Goal: Task Accomplishment & Management: Complete application form

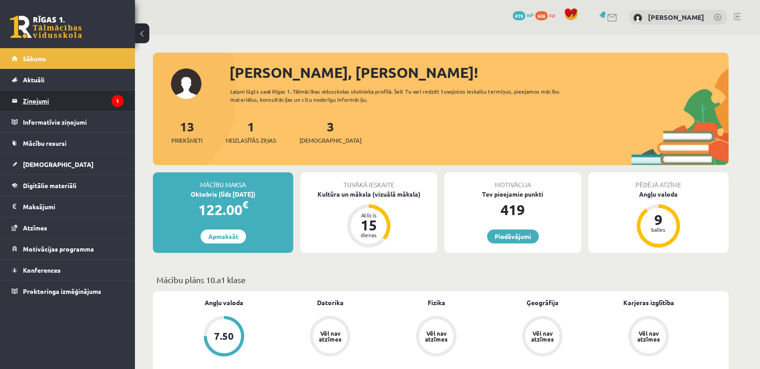
click at [94, 101] on legend "Ziņojumi 1" at bounding box center [73, 100] width 101 height 21
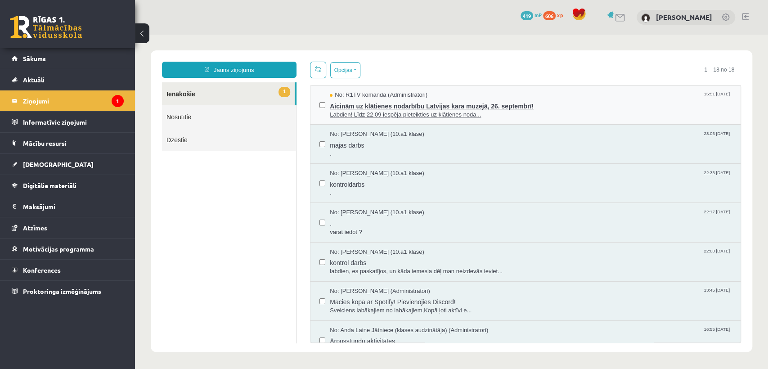
click at [549, 102] on span "Aicinām uz klātienes nodarbību Latvijas kara muzejā, 26. septembrī!" at bounding box center [531, 104] width 402 height 11
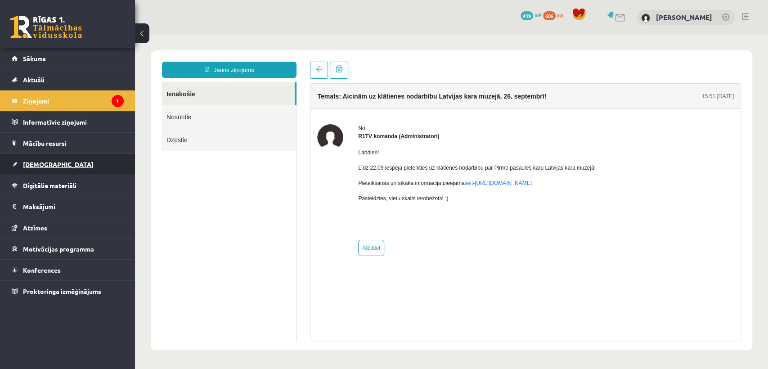
click at [43, 167] on link "[DEMOGRAPHIC_DATA]" at bounding box center [68, 164] width 112 height 21
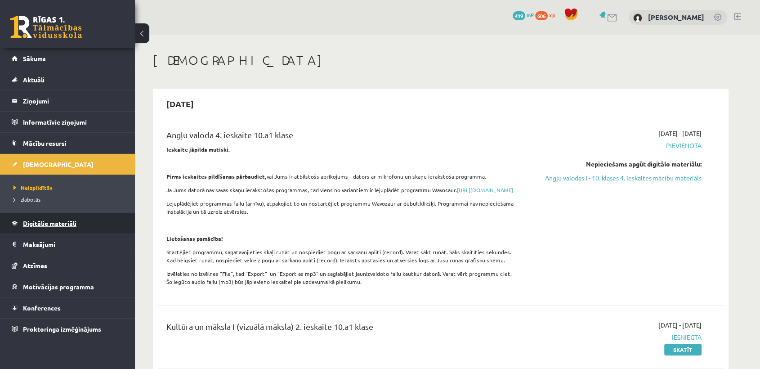
click at [40, 224] on span "Digitālie materiāli" at bounding box center [50, 223] width 54 height 8
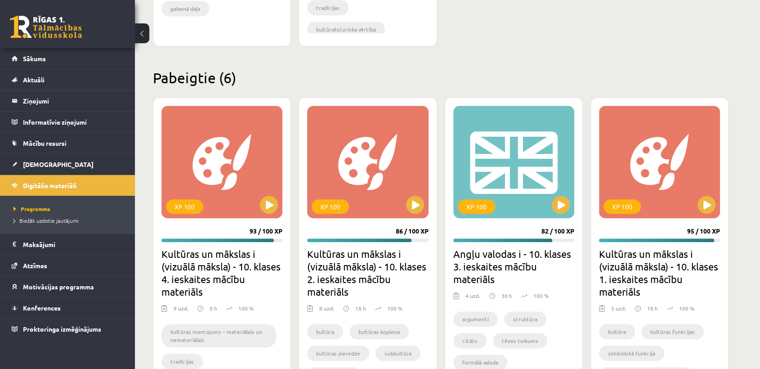
scroll to position [513, 0]
click at [268, 201] on button at bounding box center [269, 204] width 18 height 18
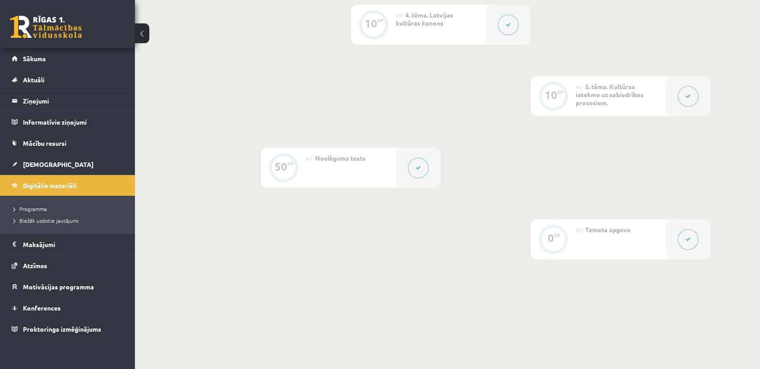
scroll to position [586, 0]
click at [418, 165] on icon at bounding box center [418, 165] width 5 height 5
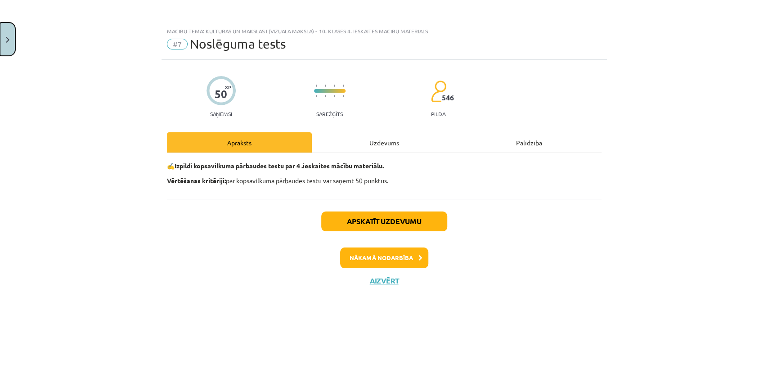
click at [6, 39] on img "Close" at bounding box center [8, 40] width 4 height 6
click at [49, 163] on div "Mācību tēma: Kultūras un mākslas i (vizuālā māksla) - 10. klases 4. ieskaites m…" at bounding box center [384, 184] width 768 height 369
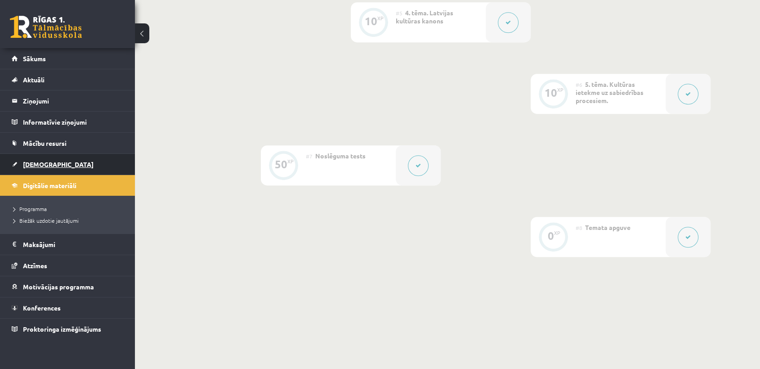
click at [44, 166] on span "[DEMOGRAPHIC_DATA]" at bounding box center [58, 164] width 71 height 8
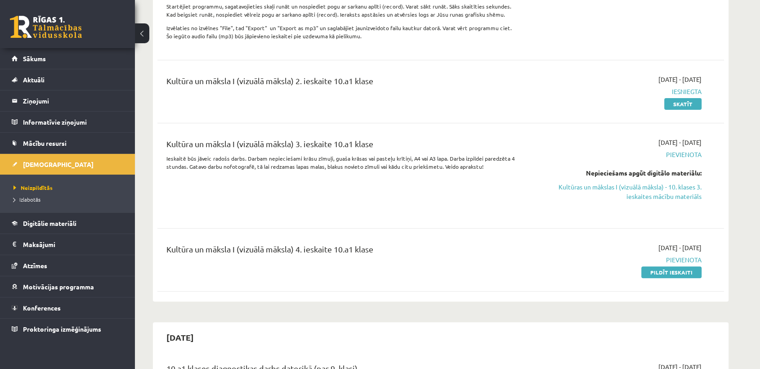
scroll to position [251, 0]
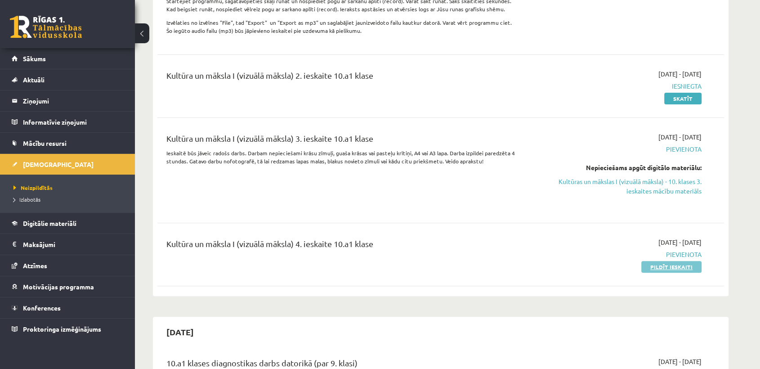
click at [648, 273] on link "Pildīt ieskaiti" at bounding box center [671, 267] width 60 height 12
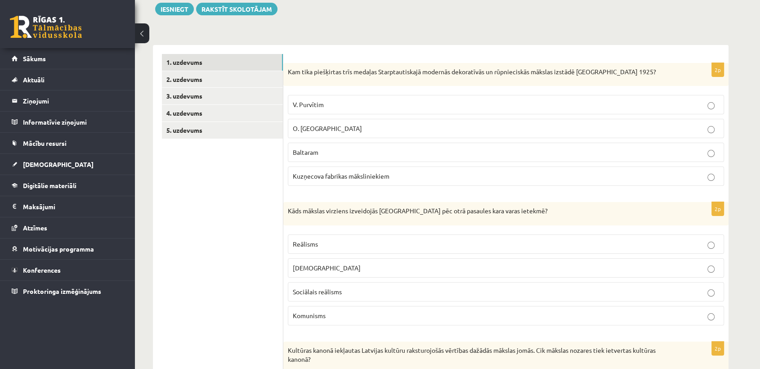
scroll to position [103, 0]
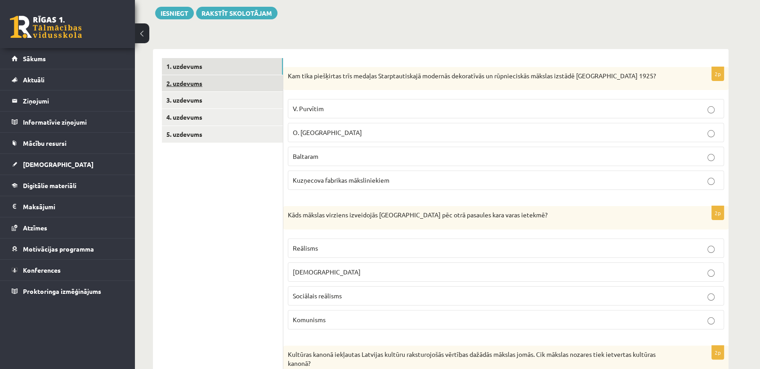
click at [237, 81] on link "2. uzdevums" at bounding box center [222, 83] width 121 height 17
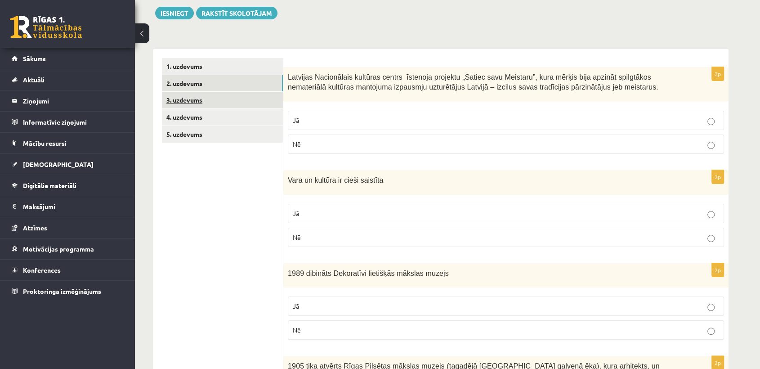
click at [245, 102] on link "3. uzdevums" at bounding box center [222, 100] width 121 height 17
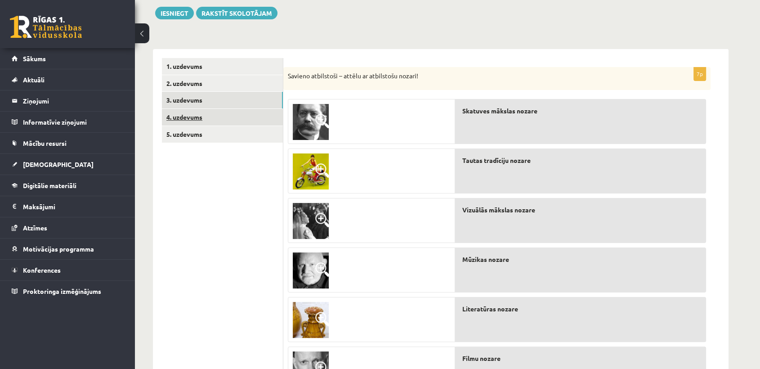
click at [206, 114] on link "4. uzdevums" at bounding box center [222, 117] width 121 height 17
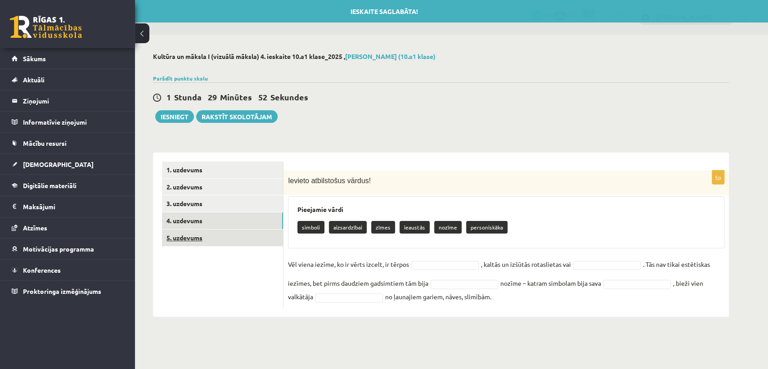
click at [200, 239] on link "5. uzdevums" at bounding box center [222, 237] width 121 height 17
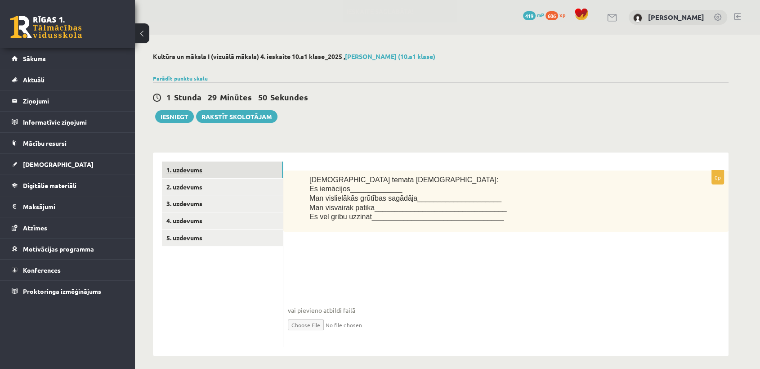
click at [241, 174] on link "1. uzdevums" at bounding box center [222, 169] width 121 height 17
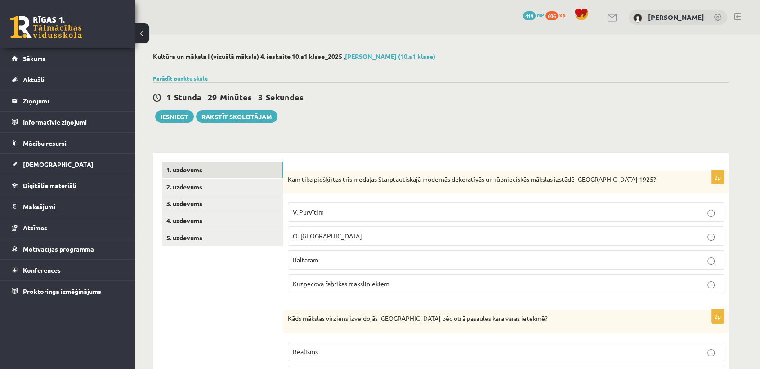
scroll to position [66, 0]
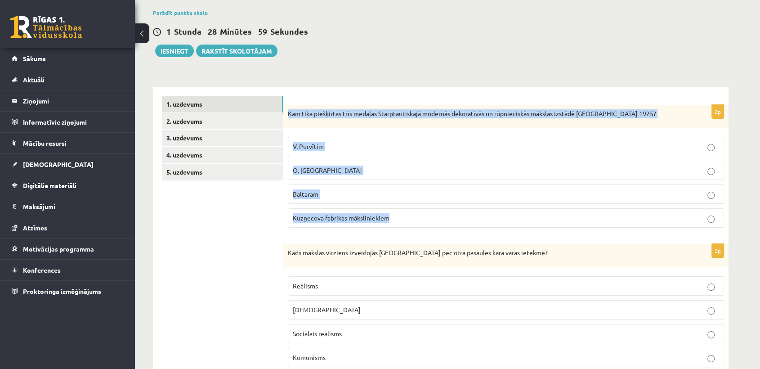
drag, startPoint x: 284, startPoint y: 110, endPoint x: 407, endPoint y: 213, distance: 159.9
click at [407, 213] on div "2p Kam tika piešķirtas trīs medaļas Starptautiskajā modernās dekoratīvās un rūp…" at bounding box center [505, 170] width 445 height 130
copy div "Kam tika piešķirtas trīs medaļas Starptautiskajā modernās dekoratīvās un rūpnie…"
click at [347, 215] on span "Kuzņecova fabrikas māksliniekiem" at bounding box center [341, 218] width 97 height 8
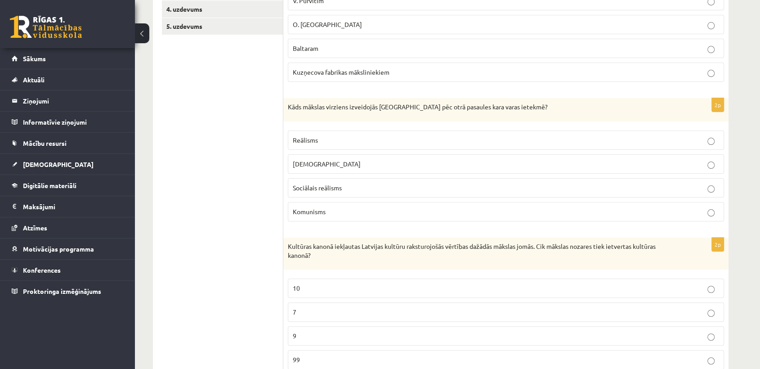
scroll to position [214, 0]
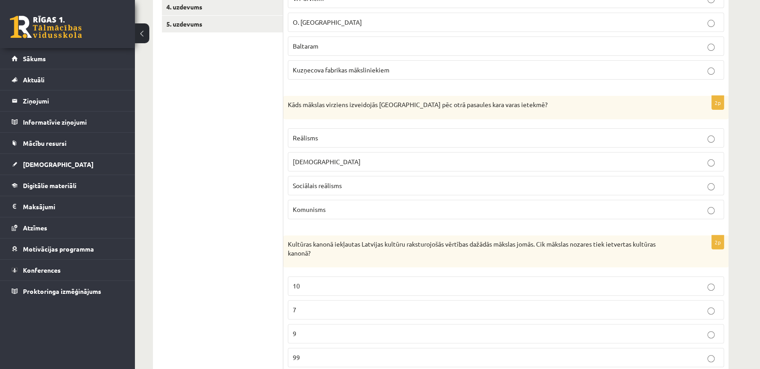
drag, startPoint x: 281, startPoint y: 102, endPoint x: 352, endPoint y: 207, distance: 127.4
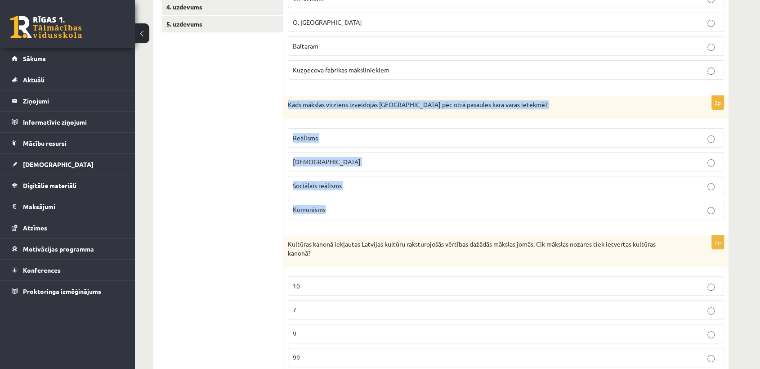
drag, startPoint x: 288, startPoint y: 103, endPoint x: 347, endPoint y: 211, distance: 122.6
click at [347, 211] on div "2p Kāds mākslas virziens izveidojās Latvijā pēc otrā pasaules kara varas ietekm…" at bounding box center [505, 161] width 445 height 130
copy div "Kāds mākslas virziens izveidojās Latvijā pēc otrā pasaules kara varas ietekmē? …"
click at [546, 106] on p "Kāds mākslas virziens izveidojās Latvijā pēc otrā pasaules kara varas ietekmē?" at bounding box center [483, 104] width 391 height 9
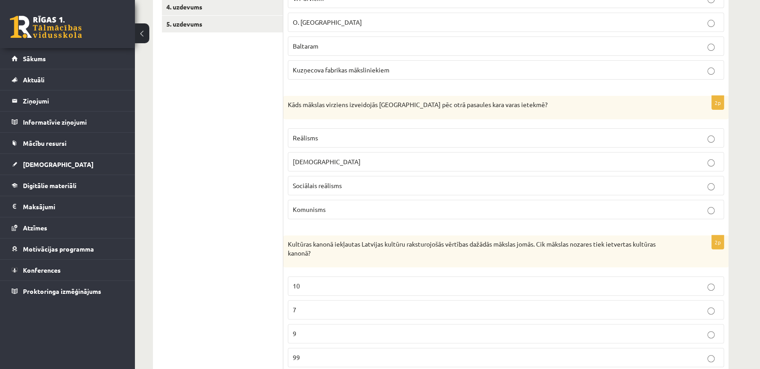
click at [332, 183] on span "Sociālais reālisms" at bounding box center [317, 185] width 49 height 8
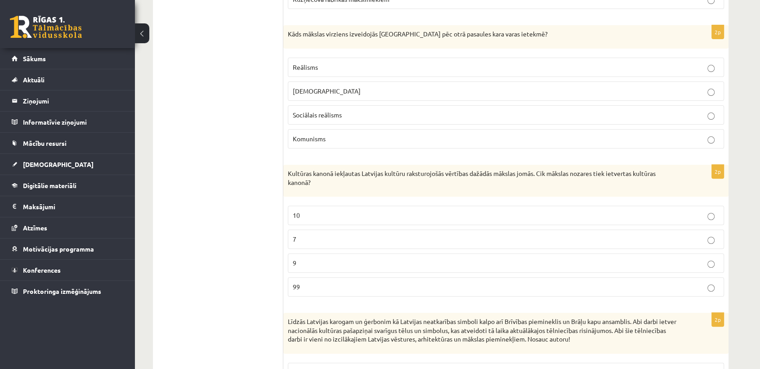
scroll to position [315, 0]
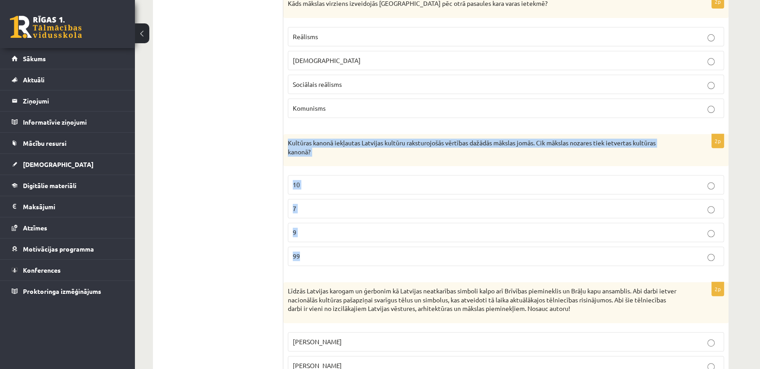
drag, startPoint x: 287, startPoint y: 140, endPoint x: 336, endPoint y: 256, distance: 126.0
click at [336, 256] on div "2p Kultūras kanonā iekļautas Latvijas kultūru raksturojošās vērtības dažādās mā…" at bounding box center [505, 203] width 445 height 139
copy div "Kultūras kanonā iekļautas Latvijas kultūru raksturojošās vērtības dažādās māksl…"
click at [335, 206] on p "7" at bounding box center [506, 208] width 426 height 9
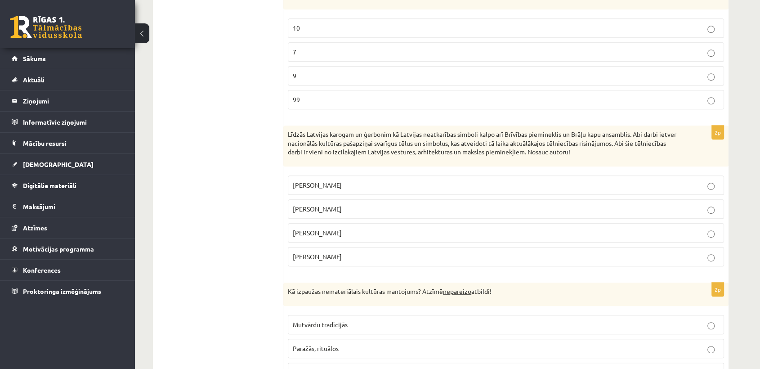
scroll to position [475, 0]
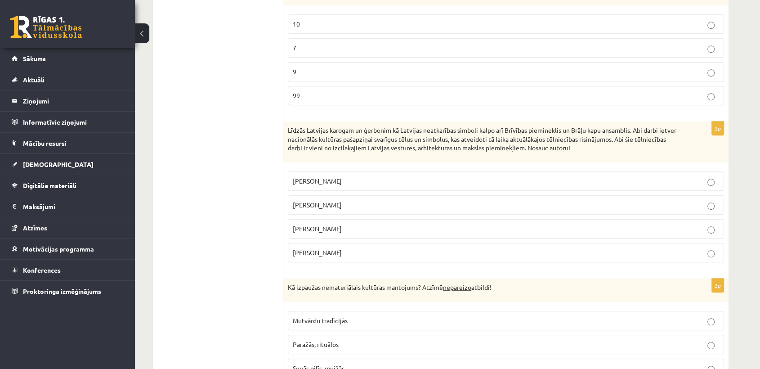
drag, startPoint x: 285, startPoint y: 127, endPoint x: 350, endPoint y: 253, distance: 141.8
click at [350, 253] on div "2p Līdzās Latvijas karogam un ģerbonim kā Latvijas neatkarības simboli kalpo ar…" at bounding box center [505, 195] width 445 height 148
copy div "Līdzās Latvijas karogam un ģerbonim kā Latvijas neatkarības simboli kalpo arī B…"
click at [358, 176] on p "Kārlis Zāle" at bounding box center [506, 180] width 426 height 9
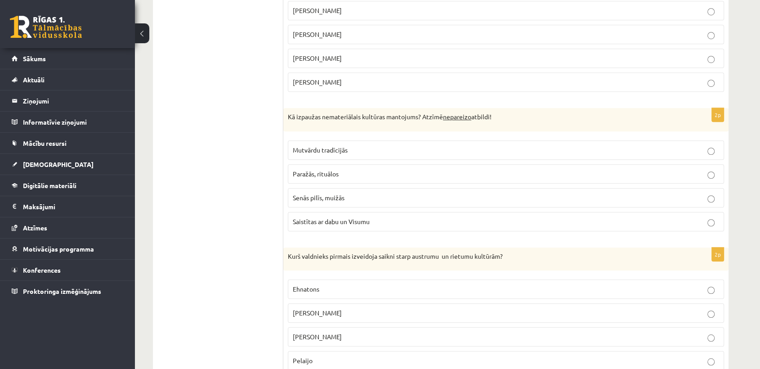
scroll to position [649, 0]
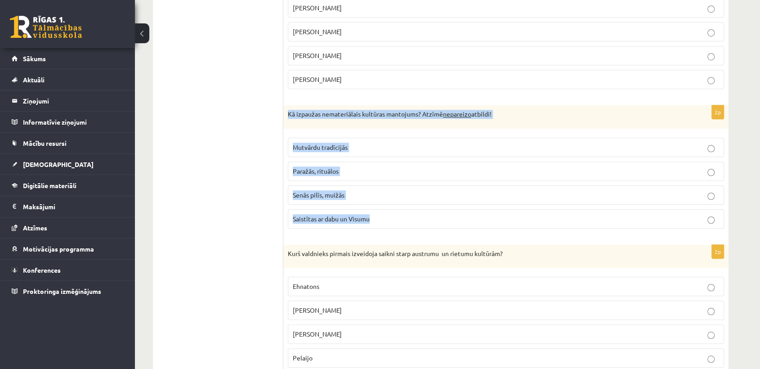
drag, startPoint x: 288, startPoint y: 110, endPoint x: 378, endPoint y: 211, distance: 135.1
click at [378, 211] on div "2p Kā izpaužas nemateriālais kultūras mantojums? Atzīmē nepareizo atbildi! Mutv…" at bounding box center [505, 170] width 445 height 130
copy div "Kā izpaužas nemateriālais kultūras mantojums? Atzīmē nepareizo atbildi! Mutvārd…"
click at [334, 192] on span "Senās pilīs, muižās" at bounding box center [319, 195] width 52 height 8
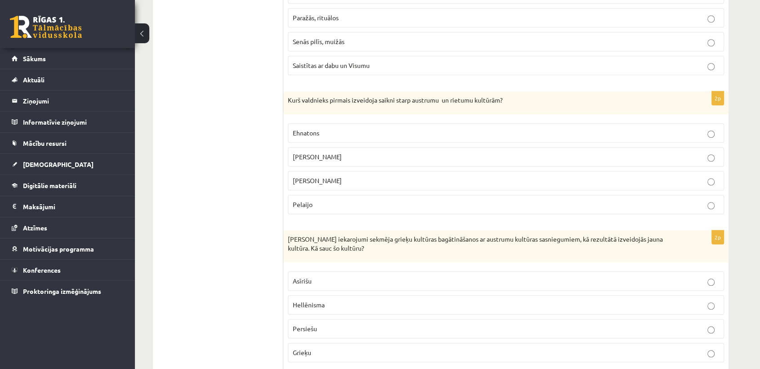
scroll to position [802, 0]
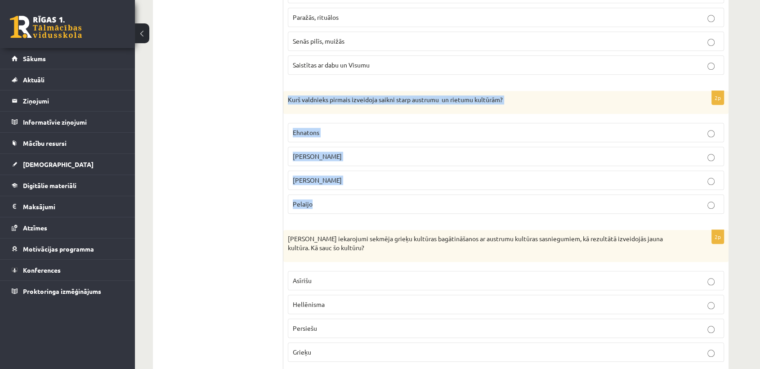
drag, startPoint x: 287, startPoint y: 95, endPoint x: 373, endPoint y: 213, distance: 145.7
click at [373, 213] on div "2p Kurš valdnieks pirmais izveidoja saikni starp austrumu un rietumu kultūrām? …" at bounding box center [505, 156] width 445 height 130
copy div "Kurš valdnieks pirmais izveidoja saikni starp austrumu un rietumu kultūrām? Ehn…"
click at [348, 153] on p "Aleksandrs Lielais" at bounding box center [506, 156] width 426 height 9
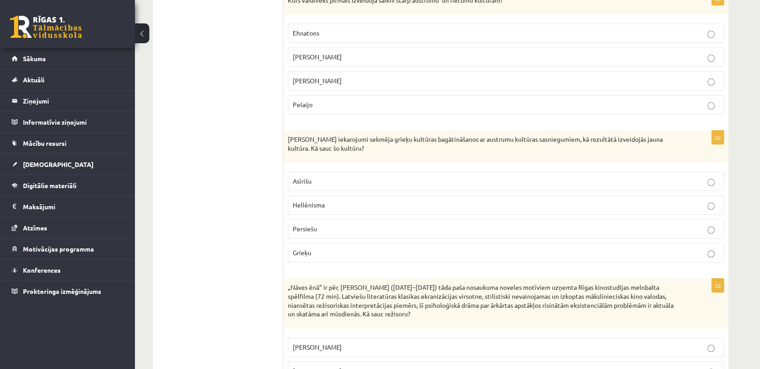
scroll to position [916, 0]
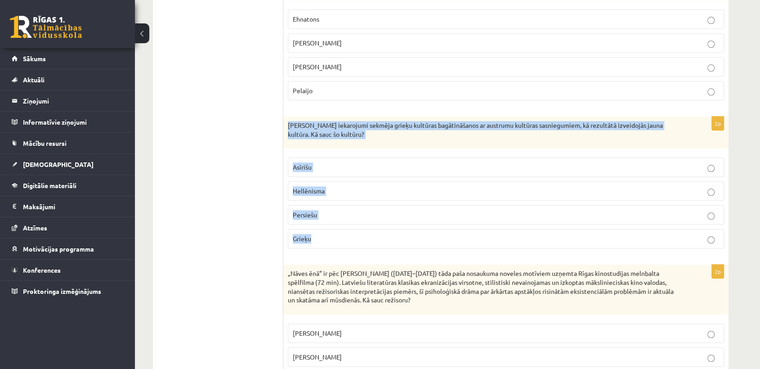
drag, startPoint x: 285, startPoint y: 122, endPoint x: 353, endPoint y: 236, distance: 132.3
click at [353, 236] on div "2p Aleksandra Lielā iekarojumi sekmēja grieķu kultūras bagātināšanos ar austrum…" at bounding box center [505, 185] width 445 height 139
copy div "Aleksandra Lielā iekarojumi sekmēja grieķu kultūras bagātināšanos ar austrumu k…"
click at [351, 186] on p "Hellēnisma" at bounding box center [506, 190] width 426 height 9
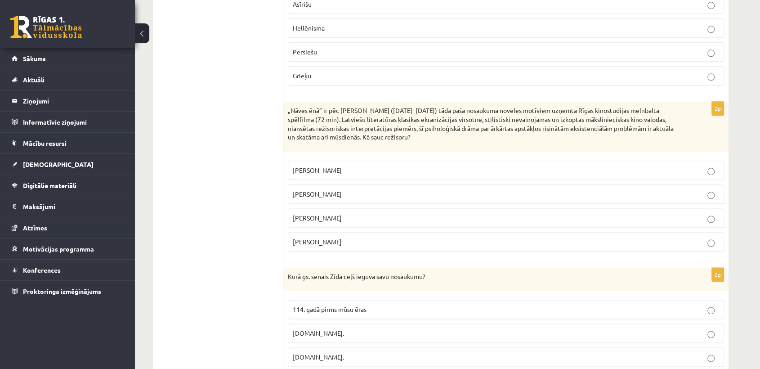
scroll to position [1079, 0]
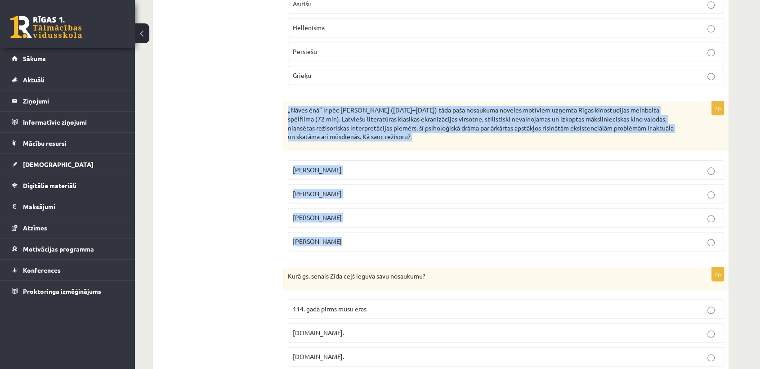
drag, startPoint x: 286, startPoint y: 107, endPoint x: 358, endPoint y: 241, distance: 152.4
click at [358, 241] on div "2p „Nāves ēnā” ir pēc Rūdolfa Blaumaņa (1862–1908) tāda paša nosaukuma noveles …" at bounding box center [505, 179] width 445 height 157
copy div "„Nāves ēnā” ir pēc Rūdolfa Blaumaņa (1862–1908) tāda paša nosaukuma noveles mot…"
click at [333, 213] on span "Leonīds Leimanis" at bounding box center [317, 217] width 49 height 8
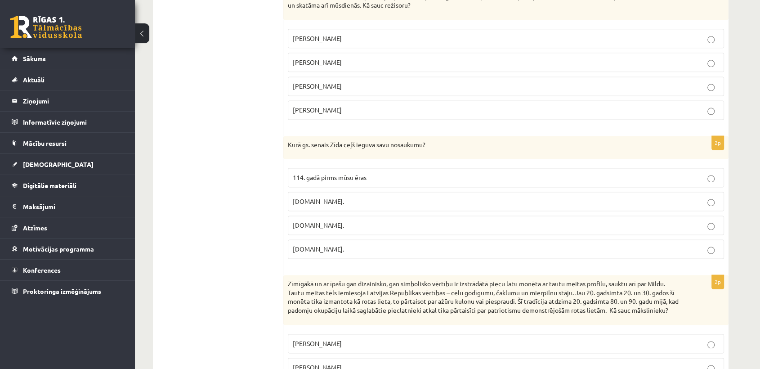
scroll to position [1229, 0]
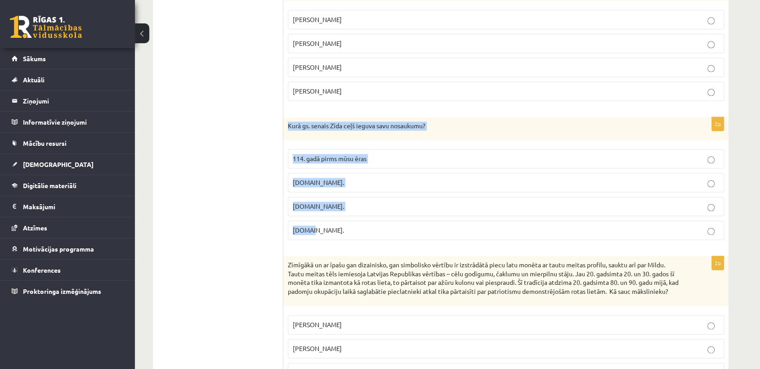
drag, startPoint x: 286, startPoint y: 119, endPoint x: 358, endPoint y: 230, distance: 132.4
click at [358, 230] on div "2p Kurā gs. senais Zīda ceļš ieguva savu nosaukumu? 114. gadā pirms mūsu ēras 1…" at bounding box center [505, 182] width 445 height 130
copy div "Kurā gs. senais Zīda ceļš ieguva savu nosaukumu? 114. gadā pirms mūsu ēras 11.g…"
click at [384, 154] on p "114. gadā pirms mūsu ēras" at bounding box center [506, 158] width 426 height 9
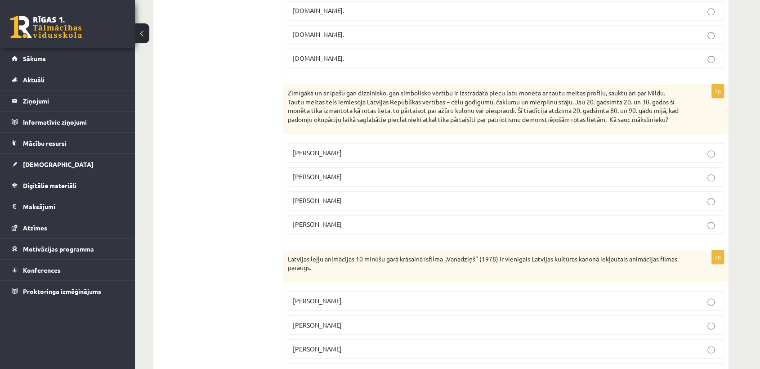
scroll to position [1402, 0]
drag, startPoint x: 289, startPoint y: 91, endPoint x: 361, endPoint y: 233, distance: 159.3
click at [361, 233] on div "2p Zīmīgākā un ar īpašu gan dizainisko, gan simbolisko vērtību ir izstrādātā pi…" at bounding box center [505, 162] width 445 height 157
copy div "Zīmīgākā un ar īpašu gan dizainisko, gan simbolisko vērtību ir izstrādātā piecu…"
click at [358, 180] on p "Jānis Roberts Tilbergs" at bounding box center [506, 175] width 426 height 9
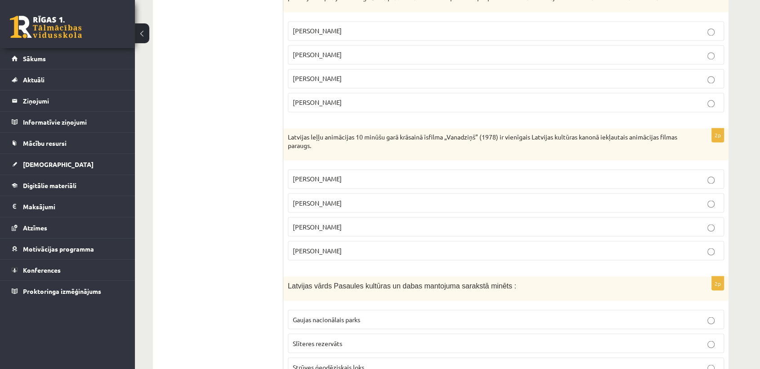
scroll to position [1523, 0]
drag, startPoint x: 287, startPoint y: 141, endPoint x: 375, endPoint y: 254, distance: 143.5
click at [375, 254] on div "2p Latvijas leļļu animācijas 10 minūšu garā krāsainā īsfilma „Vanadziņš” (1978)…" at bounding box center [505, 197] width 445 height 139
click at [336, 207] on p "Gunārs Cīlītis" at bounding box center [506, 201] width 426 height 9
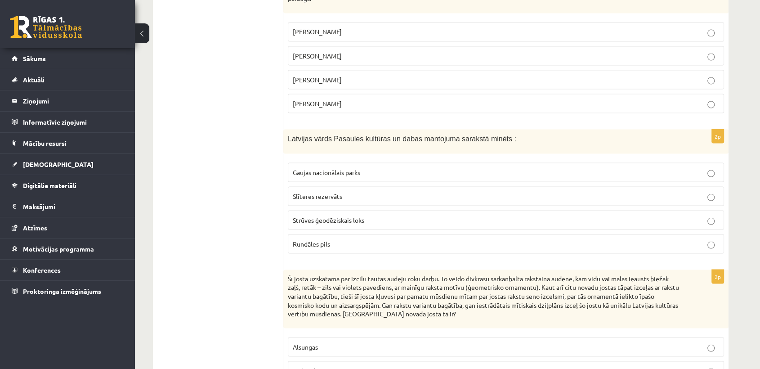
scroll to position [1709, 0]
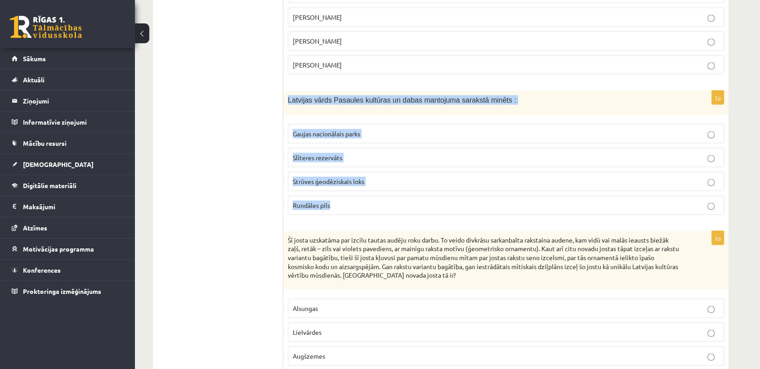
drag, startPoint x: 285, startPoint y: 101, endPoint x: 376, endPoint y: 211, distance: 142.5
click at [376, 211] on div "2p Latvijas vārds Pasaules kultūras un dabas mantojuma sarakstā minēts : Gaujas…" at bounding box center [505, 155] width 445 height 131
click at [366, 184] on p "Strūves ģeodēziskais loks" at bounding box center [506, 180] width 426 height 9
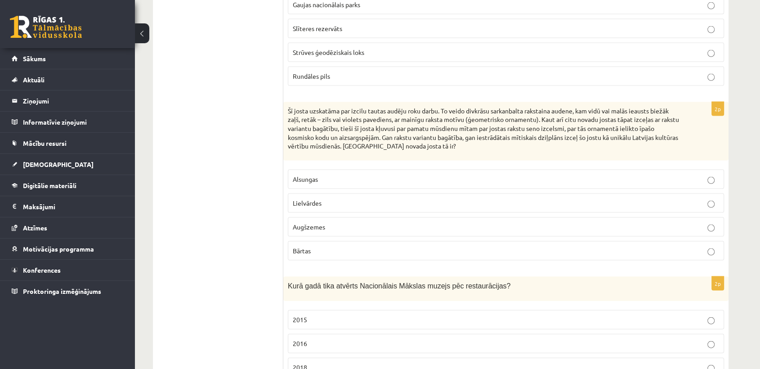
scroll to position [1839, 0]
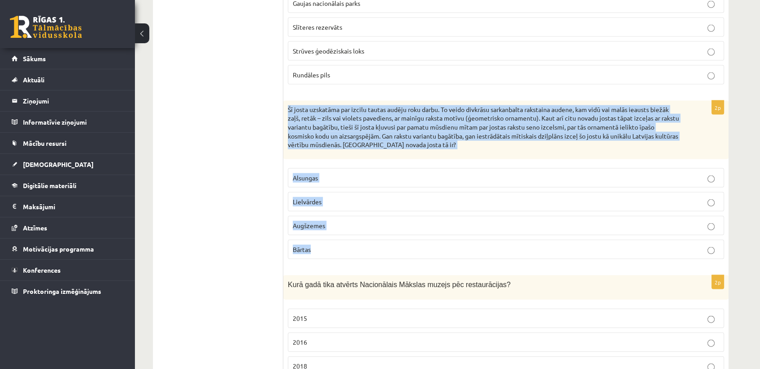
drag, startPoint x: 288, startPoint y: 112, endPoint x: 362, endPoint y: 256, distance: 161.9
click at [362, 256] on div "2p Šī josta uzskatāma par izcilu tautas audēju roku darbu. To veido divkrāsu sa…" at bounding box center [505, 184] width 445 height 166
click at [333, 202] on p "Lielvārdes" at bounding box center [506, 201] width 426 height 9
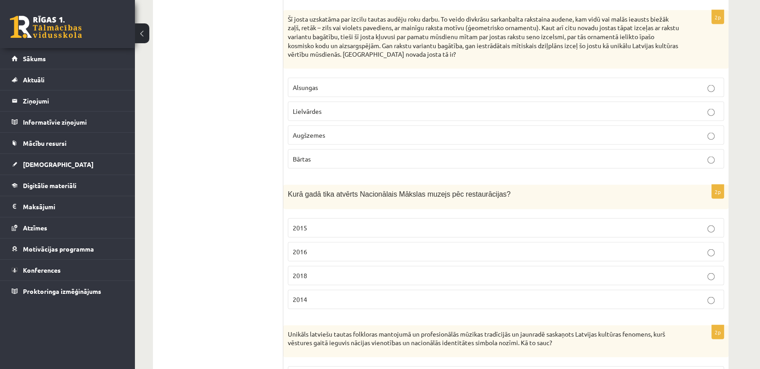
scroll to position [1989, 0]
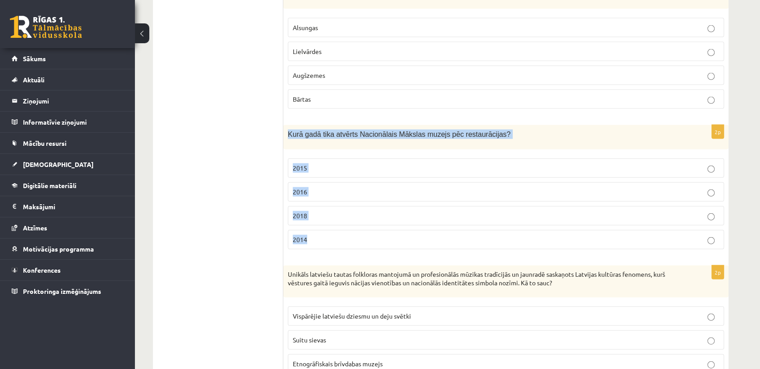
drag, startPoint x: 287, startPoint y: 137, endPoint x: 317, endPoint y: 242, distance: 109.2
click at [317, 242] on div "2p Kurā gadā tika atvērts Nacionālais Mākslas muzejs pēc restaurācijas? 2015 20…" at bounding box center [505, 190] width 445 height 131
click at [309, 191] on p "2016" at bounding box center [506, 191] width 426 height 9
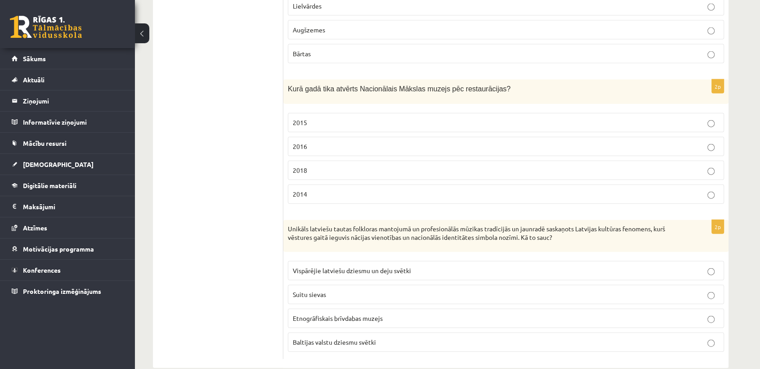
scroll to position [2055, 0]
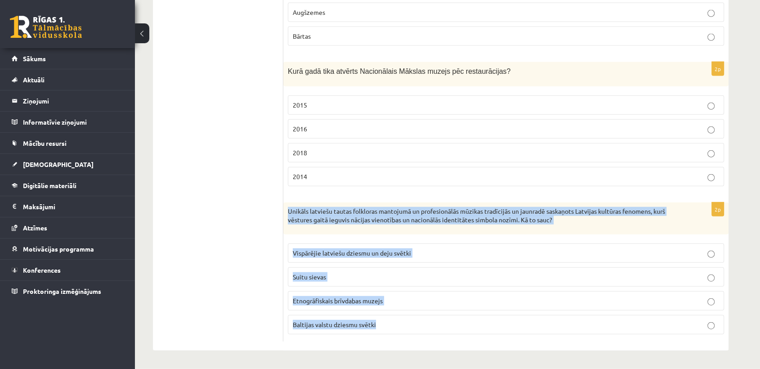
drag, startPoint x: 287, startPoint y: 209, endPoint x: 419, endPoint y: 326, distance: 176.2
click at [419, 326] on div "2p Unikāls latviešu tautas folkloras mantojumā un profesionālās mūzikas tradīci…" at bounding box center [505, 271] width 445 height 139
click at [368, 253] on span "Vispārējie latviešu dziesmu un deju svētki" at bounding box center [352, 253] width 118 height 8
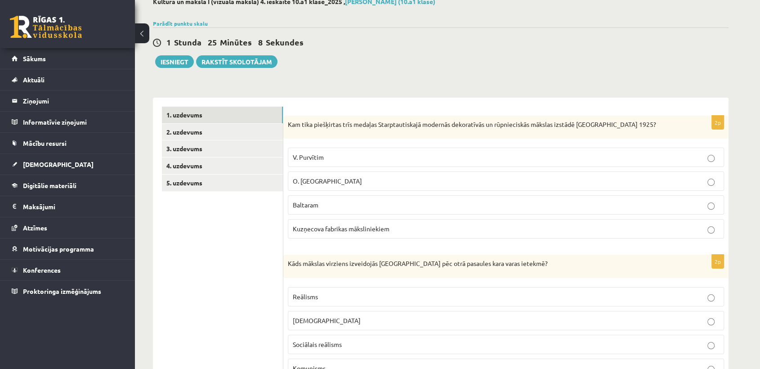
scroll to position [0, 0]
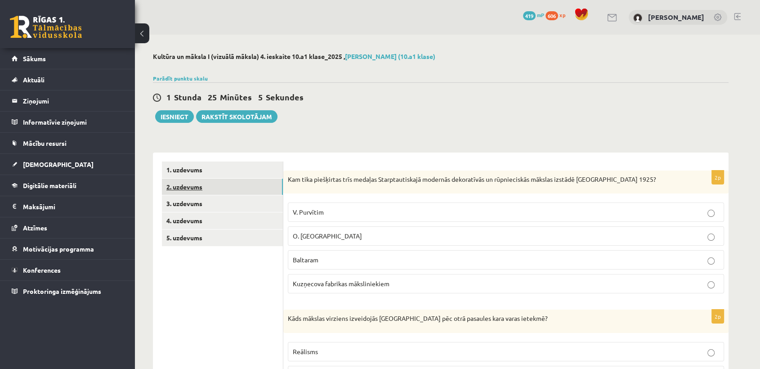
click at [272, 184] on link "2. uzdevums" at bounding box center [222, 187] width 121 height 17
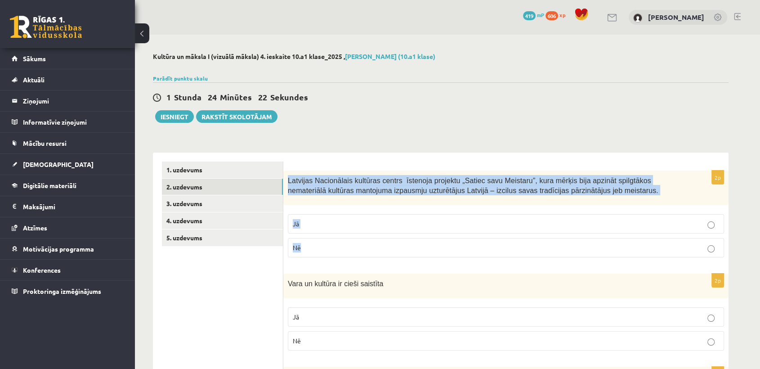
drag, startPoint x: 287, startPoint y: 179, endPoint x: 324, endPoint y: 246, distance: 77.1
click at [324, 246] on div "2p Latvijas Nacionālais kultūras centrs īstenoja projektu „Satiec savu Meistaru…" at bounding box center [505, 217] width 445 height 94
click at [308, 233] on fieldset "Jā Nē" at bounding box center [506, 235] width 436 height 50
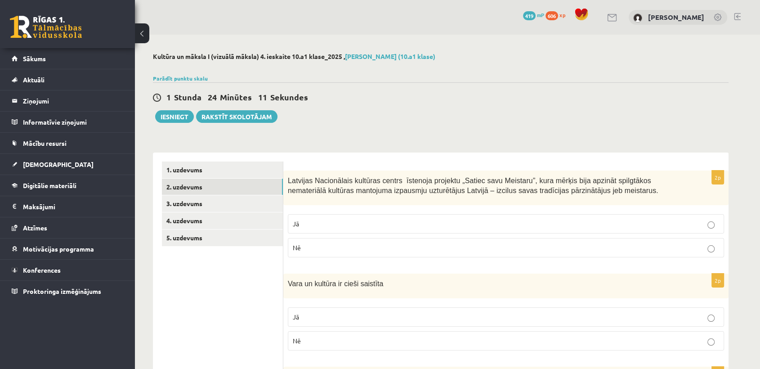
click at [353, 222] on p "Jā" at bounding box center [506, 223] width 426 height 9
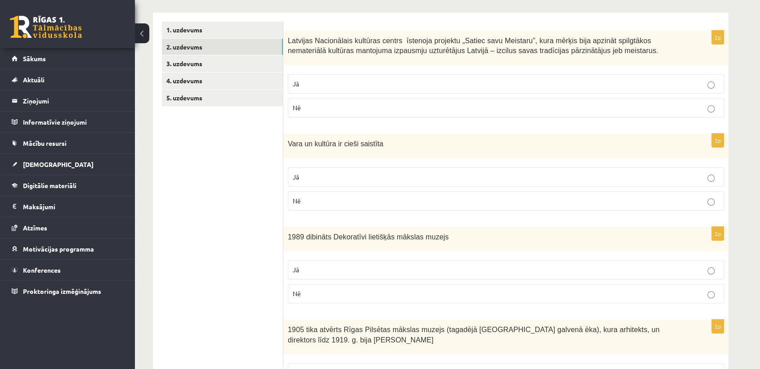
scroll to position [148, 0]
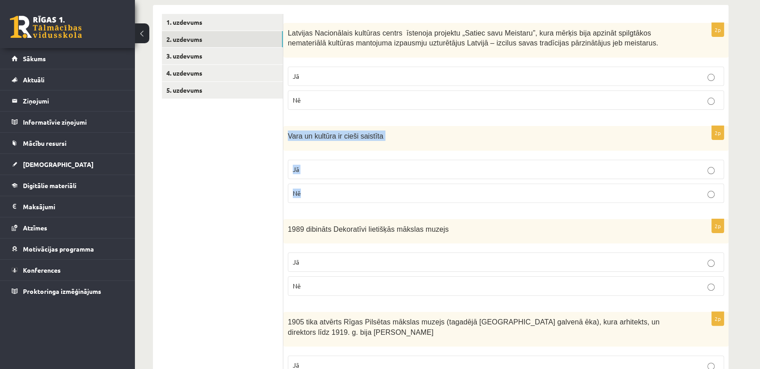
drag, startPoint x: 287, startPoint y: 130, endPoint x: 335, endPoint y: 191, distance: 78.2
click at [335, 191] on div "2p Vara un kultūra ir cieši saistīta Jā Nē" at bounding box center [505, 168] width 445 height 84
click at [332, 167] on p "Jā" at bounding box center [506, 169] width 426 height 9
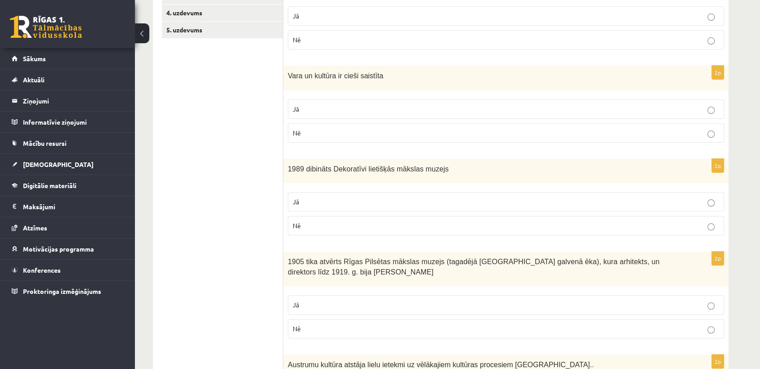
scroll to position [214, 0]
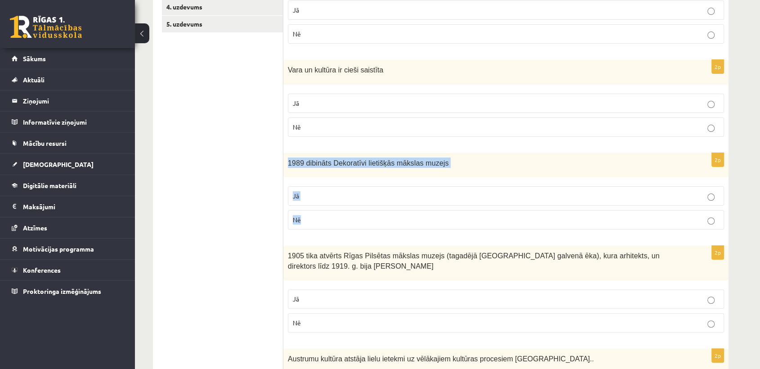
drag, startPoint x: 285, startPoint y: 158, endPoint x: 318, endPoint y: 228, distance: 77.5
click at [318, 228] on div "2p 1989 dibināts Dekoratīvi lietišķās mākslas muzejs Jā Nē" at bounding box center [505, 195] width 445 height 84
click at [327, 211] on label "Nē" at bounding box center [506, 219] width 436 height 19
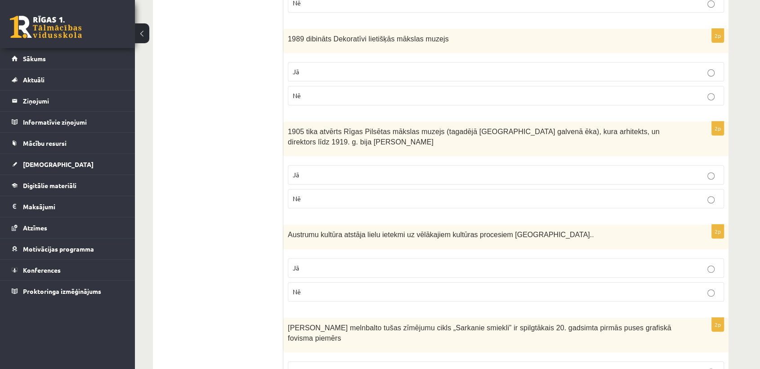
scroll to position [342, 0]
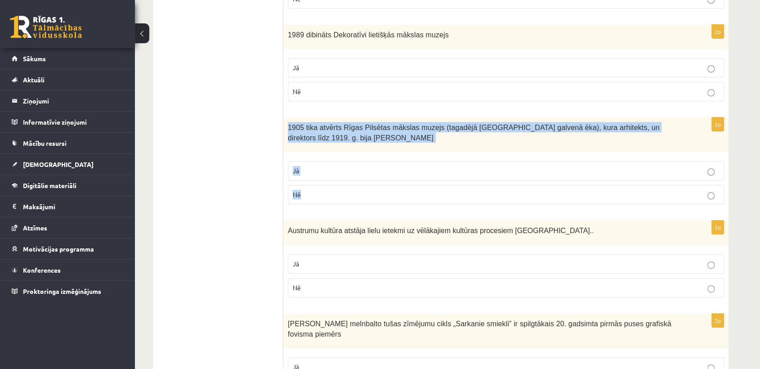
drag, startPoint x: 288, startPoint y: 126, endPoint x: 323, endPoint y: 193, distance: 75.9
click at [323, 193] on div "2p 1905 tika atvērts Rīgas Pilsētas mākslas muzejs (tagadējā Latvijas Nacionālā…" at bounding box center [505, 164] width 445 height 94
click at [324, 193] on p "Nē" at bounding box center [506, 194] width 426 height 9
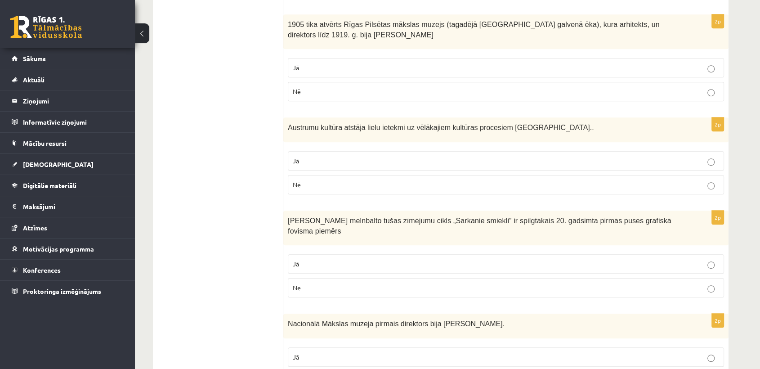
scroll to position [446, 0]
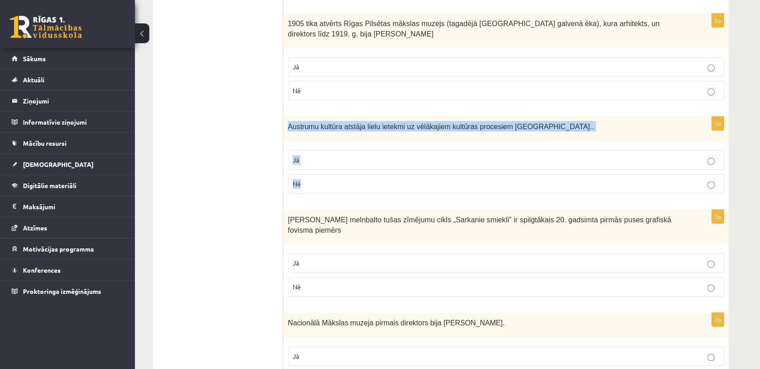
drag, startPoint x: 288, startPoint y: 123, endPoint x: 335, endPoint y: 189, distance: 80.6
click at [335, 189] on div "2p Austrumu kultūra atstāja lielu ietekmi uz vēlākajiem kultūras procesiem Eiro…" at bounding box center [505, 158] width 445 height 84
click at [339, 151] on label "Jā" at bounding box center [506, 159] width 436 height 19
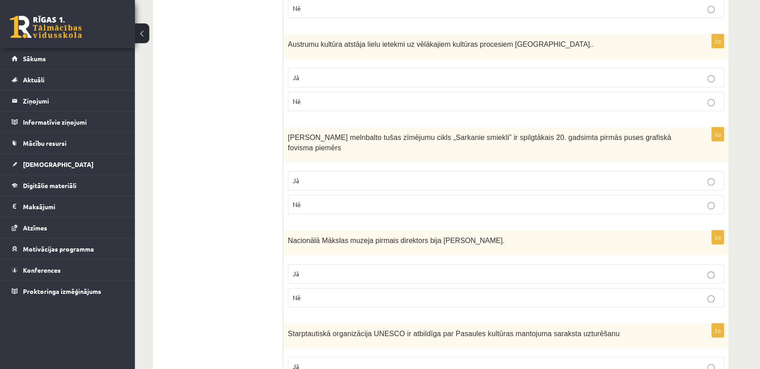
scroll to position [530, 0]
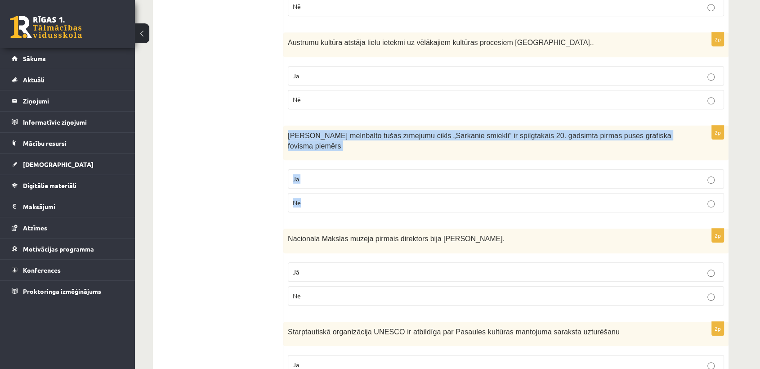
drag, startPoint x: 287, startPoint y: 132, endPoint x: 325, endPoint y: 202, distance: 79.5
click at [325, 202] on div "2p Kārļa Padega melnbalto tušas zīmējumu cikls „Sarkanie smiekli” ir spilgtākai…" at bounding box center [505, 172] width 445 height 94
click at [326, 174] on p "Jā" at bounding box center [506, 178] width 426 height 9
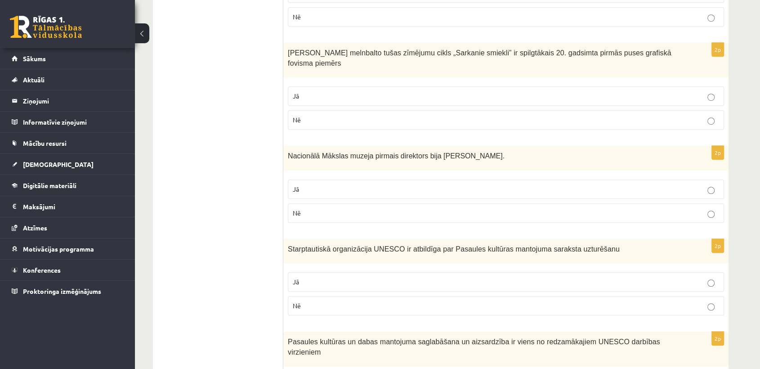
scroll to position [641, 0]
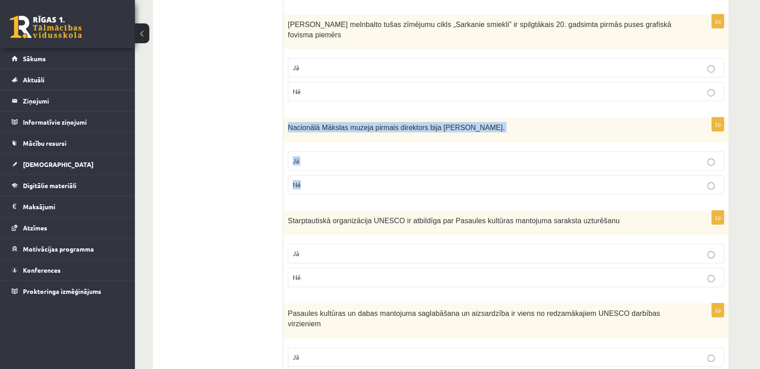
drag, startPoint x: 286, startPoint y: 112, endPoint x: 322, endPoint y: 172, distance: 70.0
click at [322, 172] on div "2p Nacionālā Mākslas muzeja pirmais direktors bija Vilhelms Purvīts. Jā Nē" at bounding box center [505, 159] width 445 height 84
click at [316, 156] on p "Jā" at bounding box center [506, 160] width 426 height 9
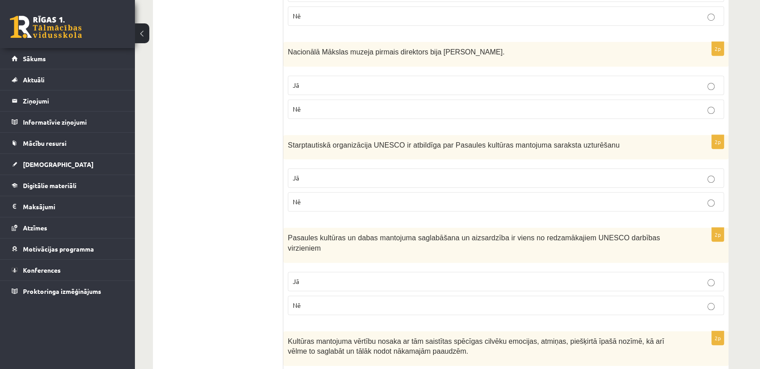
scroll to position [719, 0]
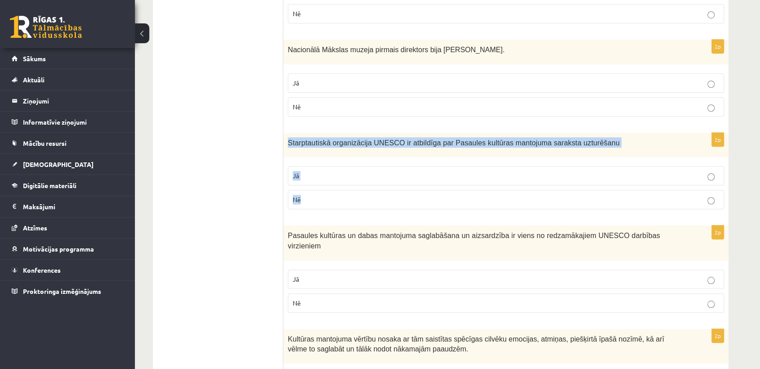
drag, startPoint x: 286, startPoint y: 127, endPoint x: 330, endPoint y: 202, distance: 86.7
click at [330, 202] on div "2p Starptautiskā organizācija UNESCO ir atbildīga par Pasaules kultūras mantoju…" at bounding box center [505, 175] width 445 height 84
click at [337, 171] on p "Jā" at bounding box center [506, 175] width 426 height 9
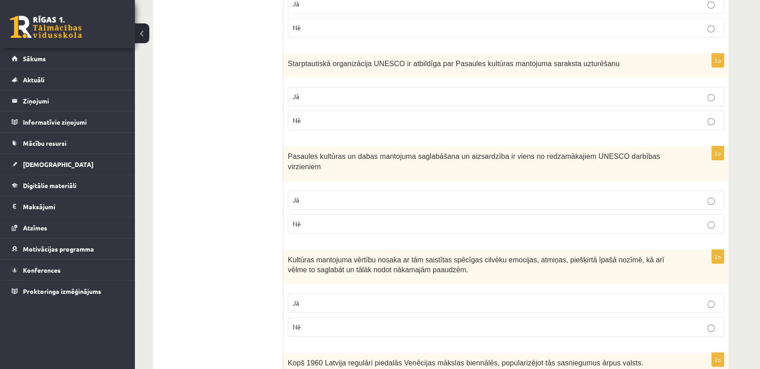
scroll to position [799, 0]
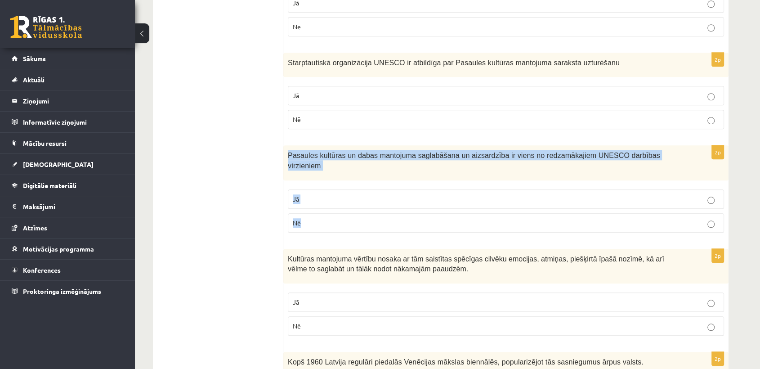
drag, startPoint x: 287, startPoint y: 141, endPoint x: 324, endPoint y: 196, distance: 66.2
click at [324, 196] on div "2p Pasaules kultūras un dabas mantojuma saglabāšana un aizsardzība ir viens no …" at bounding box center [505, 192] width 445 height 94
click at [309, 194] on p "Jā" at bounding box center [506, 198] width 426 height 9
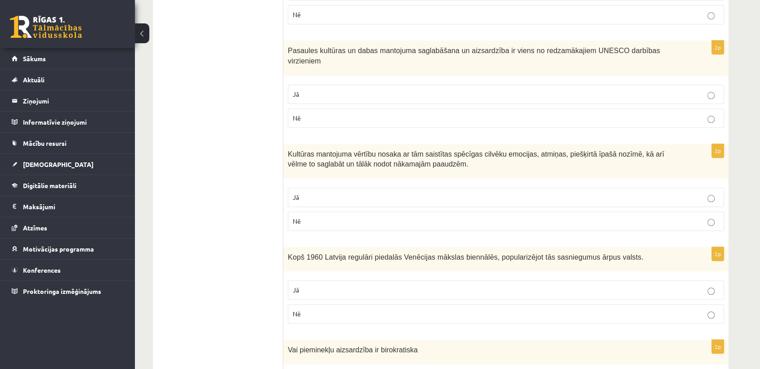
scroll to position [905, 0]
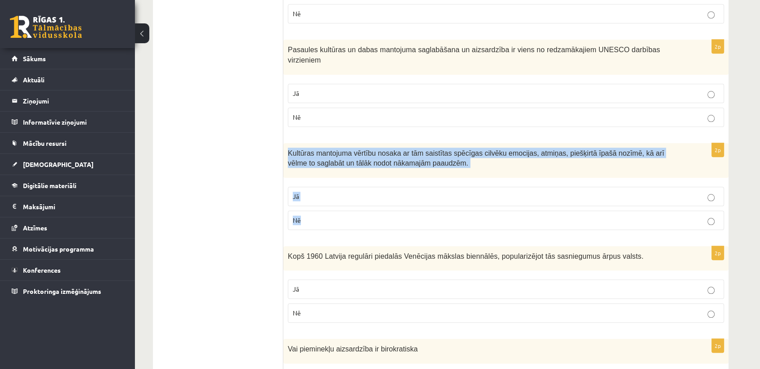
drag, startPoint x: 288, startPoint y: 130, endPoint x: 325, endPoint y: 195, distance: 75.2
click at [325, 195] on div "2p Kultūras mantojuma vērtību nosaka ar tām saistītas spēcīgas cilvēku emocijas…" at bounding box center [505, 190] width 445 height 94
click at [324, 192] on p "Jā" at bounding box center [506, 196] width 426 height 9
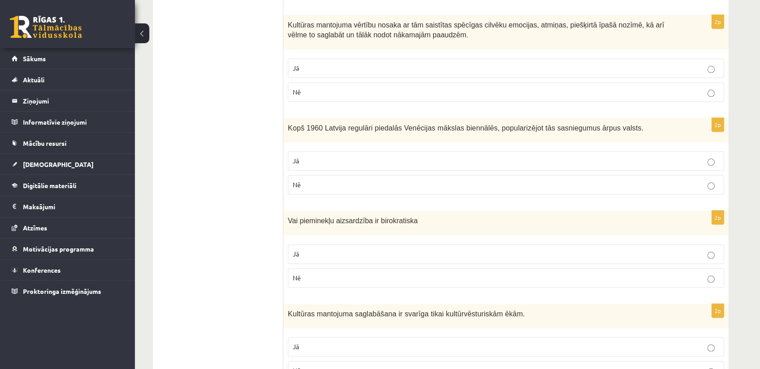
scroll to position [1035, 0]
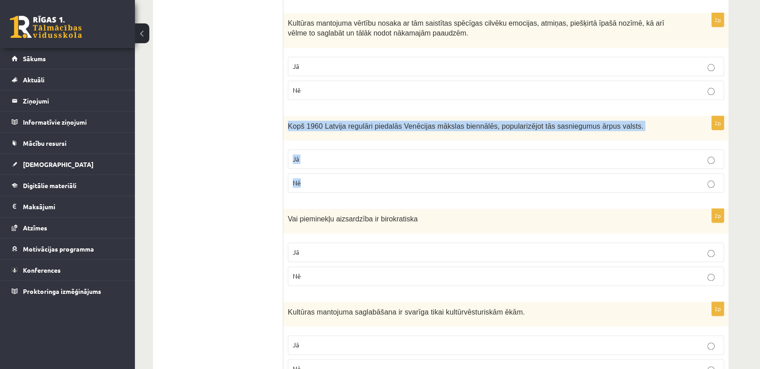
drag, startPoint x: 286, startPoint y: 99, endPoint x: 328, endPoint y: 163, distance: 76.8
click at [328, 163] on div "2p Kopš 1960 Latvija regulāri piedalās Venēcijas mākslas biennālēs, popularizēj…" at bounding box center [505, 158] width 445 height 84
click at [315, 178] on p "Nē" at bounding box center [506, 182] width 426 height 9
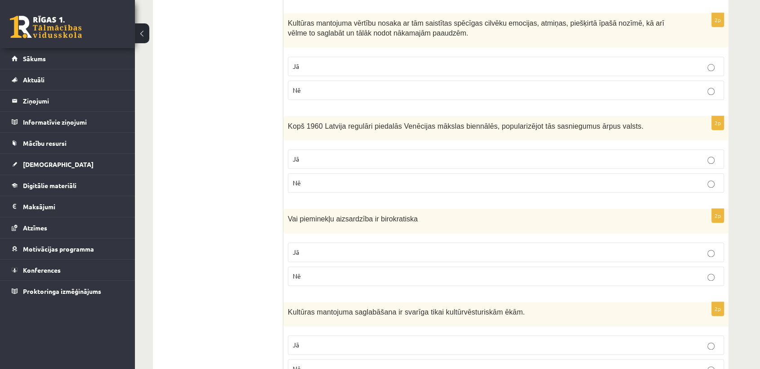
scroll to position [1055, 0]
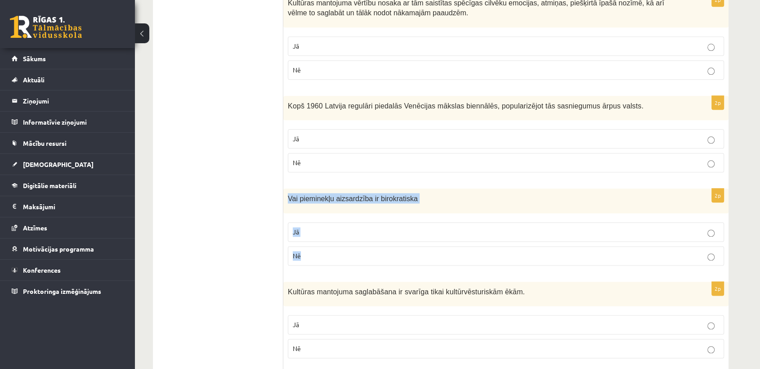
drag, startPoint x: 283, startPoint y: 170, endPoint x: 324, endPoint y: 228, distance: 71.4
click at [324, 228] on div "2p Vai pieminekļu aizsardzība ir birokratiska Jā Nē" at bounding box center [505, 230] width 445 height 84
click at [374, 251] on p "Nē" at bounding box center [506, 255] width 426 height 9
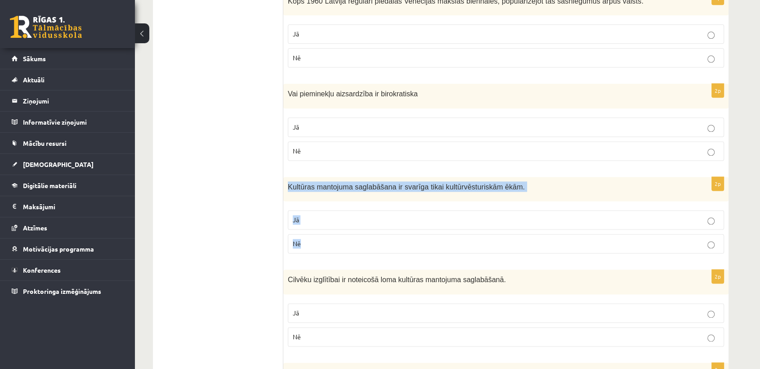
drag, startPoint x: 287, startPoint y: 162, endPoint x: 338, endPoint y: 215, distance: 73.8
click at [338, 215] on div "2p Kultūras mantojuma saglabāšana ir svarīga tikai kultūrvēsturiskām ēkām. Jā Nē" at bounding box center [505, 219] width 445 height 84
click at [317, 239] on p "Nē" at bounding box center [506, 243] width 426 height 9
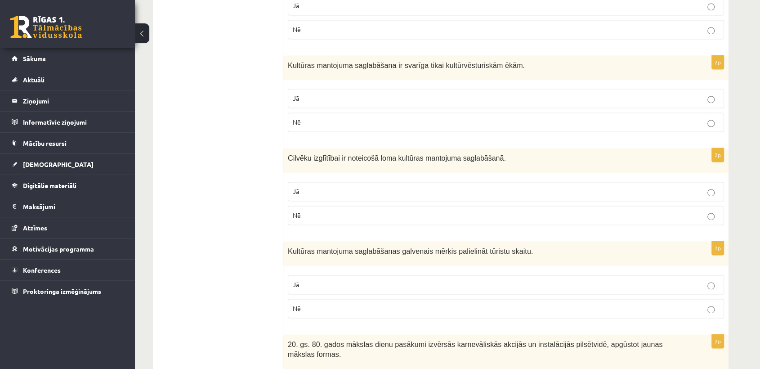
scroll to position [1281, 0]
drag, startPoint x: 284, startPoint y: 125, endPoint x: 340, endPoint y: 192, distance: 86.5
click at [340, 192] on div "2p Cilvēku izglītībai ir noteicošā loma kultūras mantojuma saglabāšanā. Jā Nē" at bounding box center [505, 190] width 445 height 84
click at [345, 186] on p "Jā" at bounding box center [506, 190] width 426 height 9
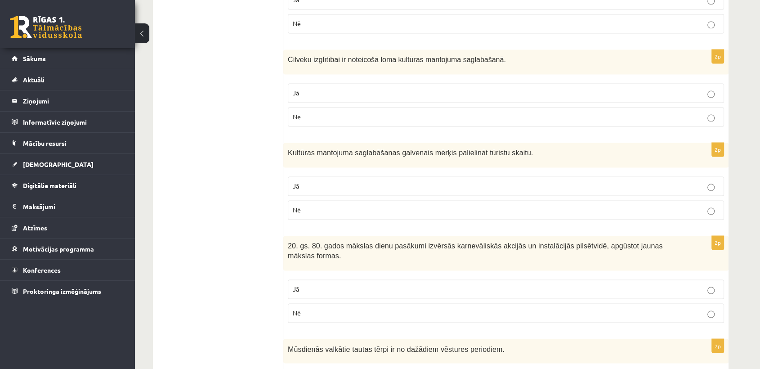
scroll to position [1380, 0]
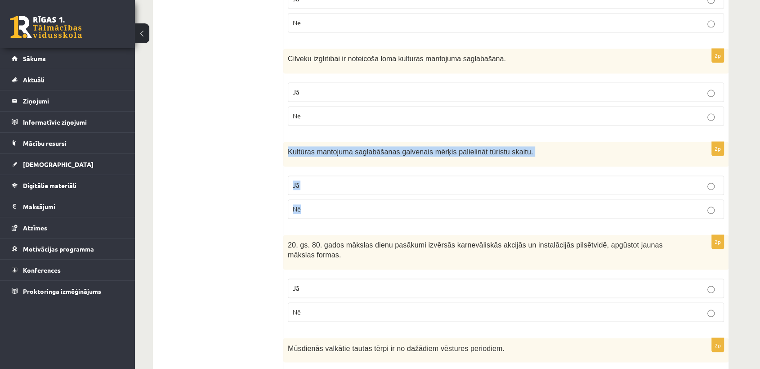
drag, startPoint x: 283, startPoint y: 123, endPoint x: 327, endPoint y: 185, distance: 75.6
click at [327, 185] on div "2p Kultūras mantojuma saglabāšanas galvenais mērķis palielināt tūristu skaitu. …" at bounding box center [505, 184] width 445 height 84
click at [318, 204] on p "Nē" at bounding box center [506, 208] width 426 height 9
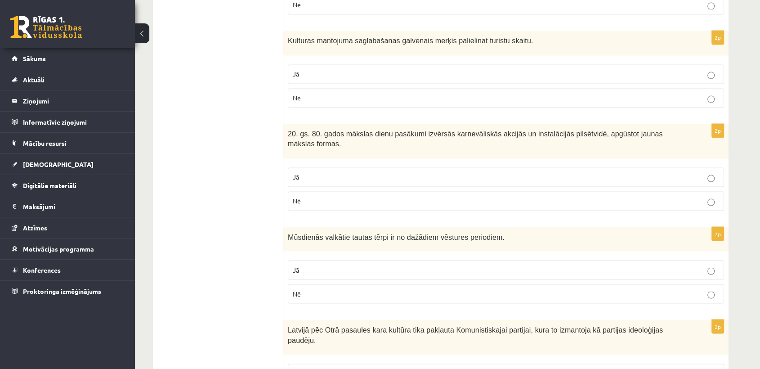
scroll to position [1492, 0]
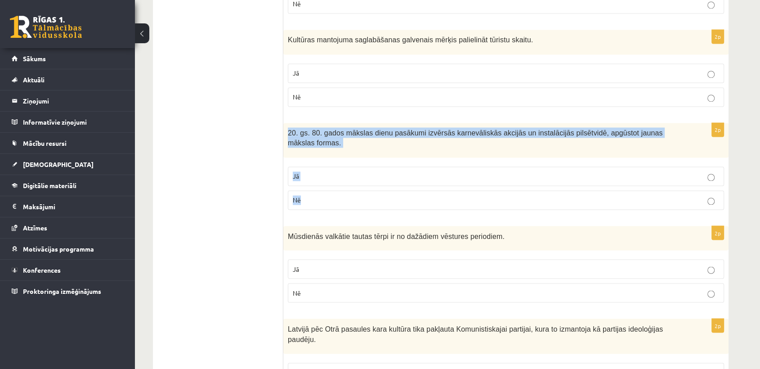
drag, startPoint x: 286, startPoint y: 105, endPoint x: 322, endPoint y: 170, distance: 74.3
click at [322, 170] on div "2p 20. gs. 80. gados mākslas dienu pasākumi izvērsās karnevāliskās akcijās un i…" at bounding box center [505, 170] width 445 height 94
click at [331, 171] on p "Jā" at bounding box center [506, 175] width 426 height 9
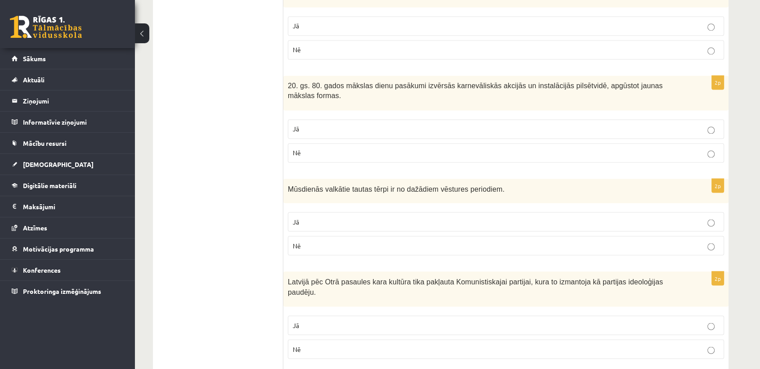
scroll to position [1541, 0]
drag, startPoint x: 282, startPoint y: 151, endPoint x: 331, endPoint y: 220, distance: 84.2
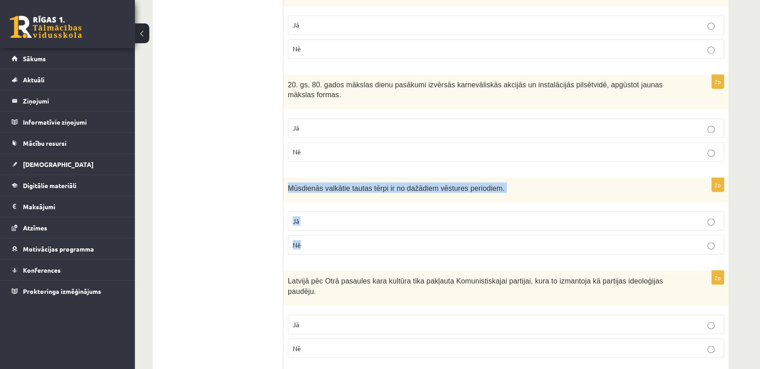
drag, startPoint x: 290, startPoint y: 149, endPoint x: 317, endPoint y: 203, distance: 60.1
click at [317, 203] on div "2p Mūsdienās valkātie tautas tērpi ir no dažādiem vēstures periodiem. Jā Nē" at bounding box center [505, 220] width 445 height 84
click at [343, 216] on p "Jā" at bounding box center [506, 220] width 426 height 9
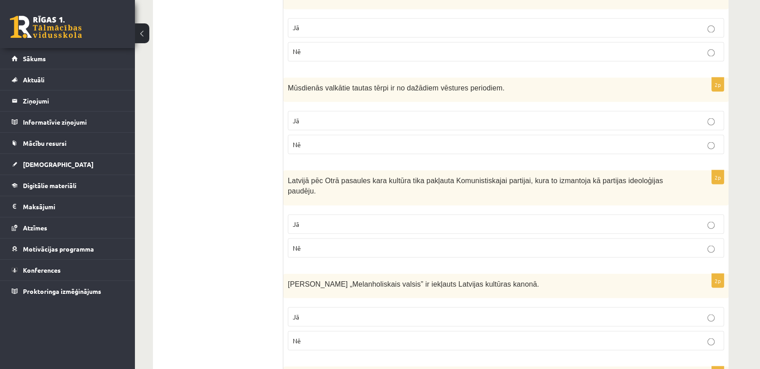
scroll to position [1648, 0]
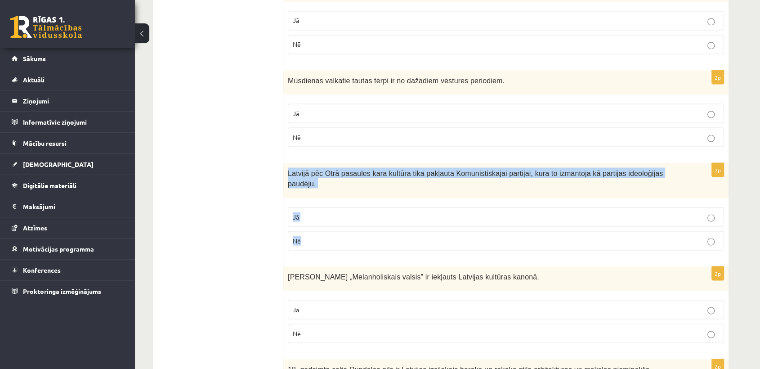
drag, startPoint x: 285, startPoint y: 134, endPoint x: 332, endPoint y: 194, distance: 75.6
click at [332, 194] on div "2p Latvijā pēc Otrā pasaules kara kultūra tika pakļauta Komunistiskajai partija…" at bounding box center [505, 210] width 445 height 94
click at [353, 212] on p "Jā" at bounding box center [506, 216] width 426 height 9
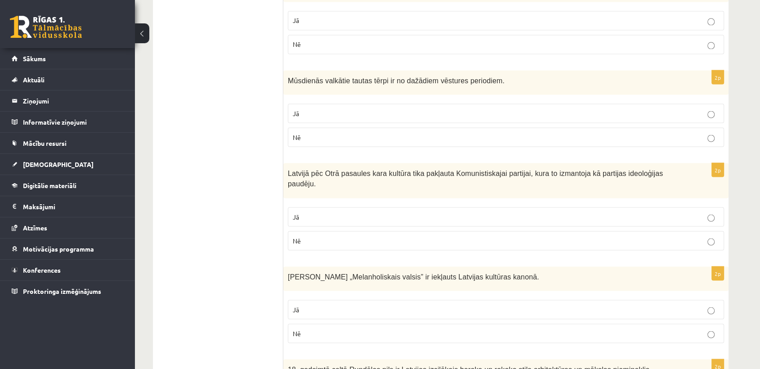
scroll to position [1703, 0]
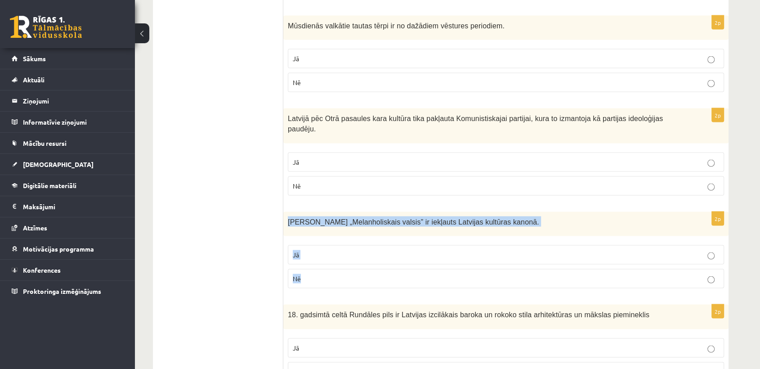
drag, startPoint x: 286, startPoint y: 174, endPoint x: 344, endPoint y: 243, distance: 90.1
click at [344, 243] on div "2p Emīla Dārziņa „Melanholiskais valsis” ir iekļauts Latvijas kultūras kanonā. …" at bounding box center [505, 253] width 445 height 84
click at [293, 250] on span "Jā" at bounding box center [296, 254] width 6 height 8
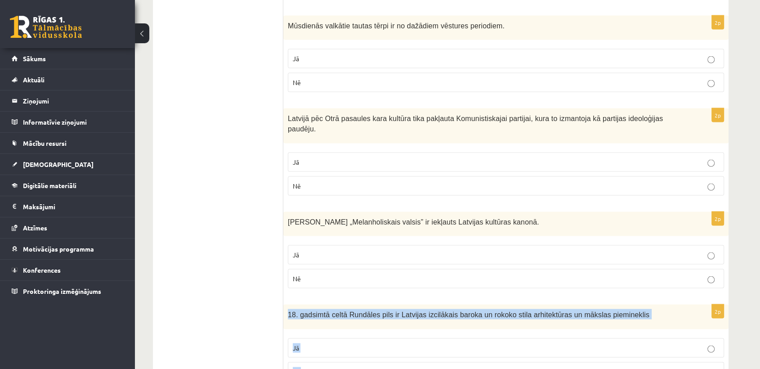
drag, startPoint x: 288, startPoint y: 267, endPoint x: 310, endPoint y: 323, distance: 59.7
click at [310, 323] on div "2p 18. gadsimtā celtā Rundāles pils ir Latvijas izcilākais baroka un rokoko sti…" at bounding box center [505, 346] width 445 height 84
click at [323, 343] on p "Jā" at bounding box center [506, 347] width 426 height 9
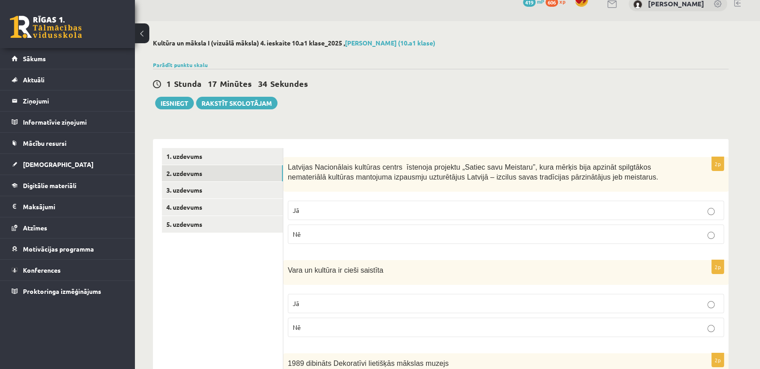
scroll to position [0, 0]
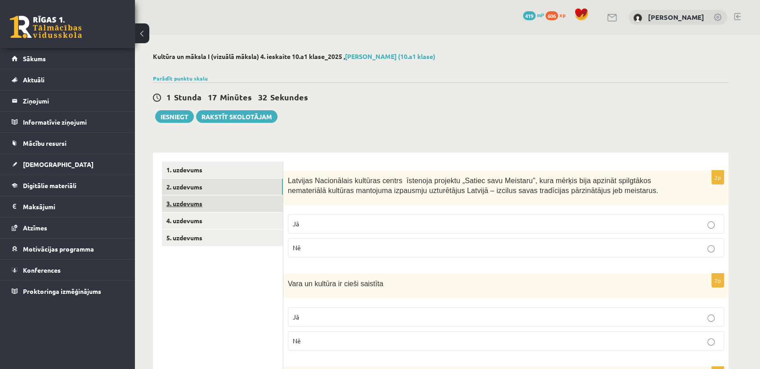
click at [234, 206] on link "3. uzdevums" at bounding box center [222, 203] width 121 height 17
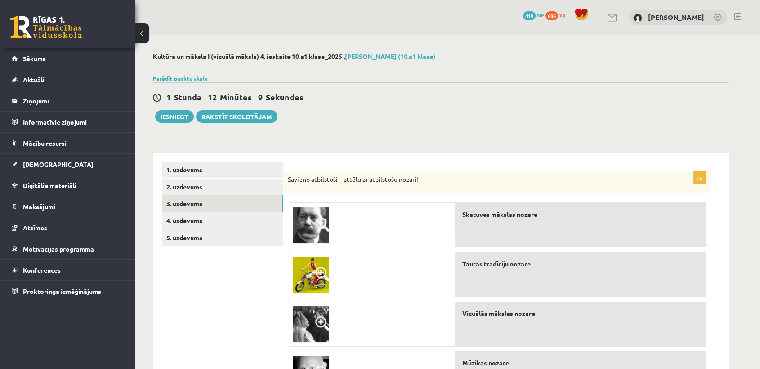
click at [323, 220] on span at bounding box center [322, 224] width 14 height 14
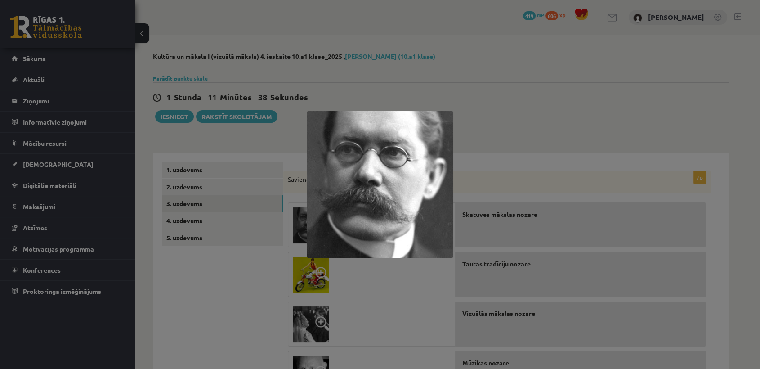
click at [534, 124] on div at bounding box center [380, 184] width 760 height 369
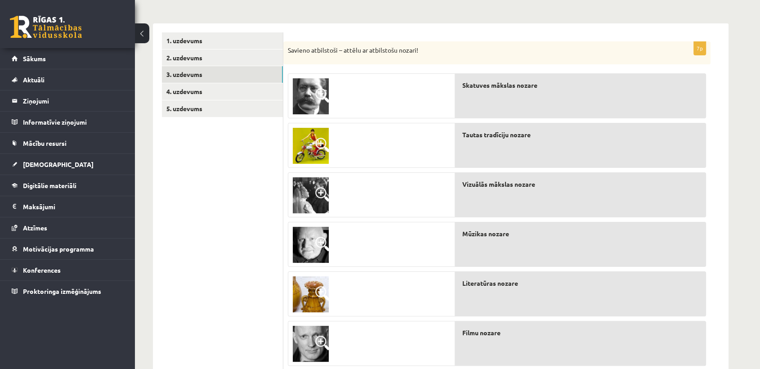
scroll to position [130, 0]
click at [304, 148] on img at bounding box center [311, 145] width 36 height 36
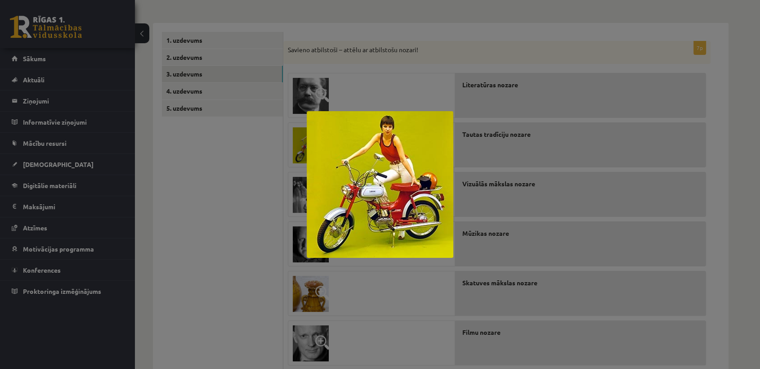
click at [184, 280] on div at bounding box center [380, 184] width 760 height 369
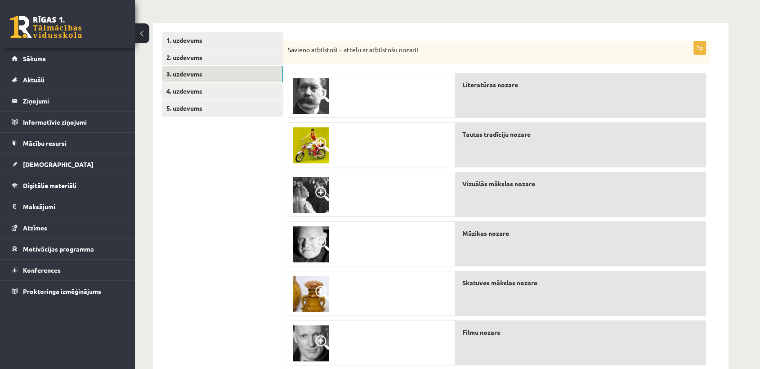
scroll to position [208, 0]
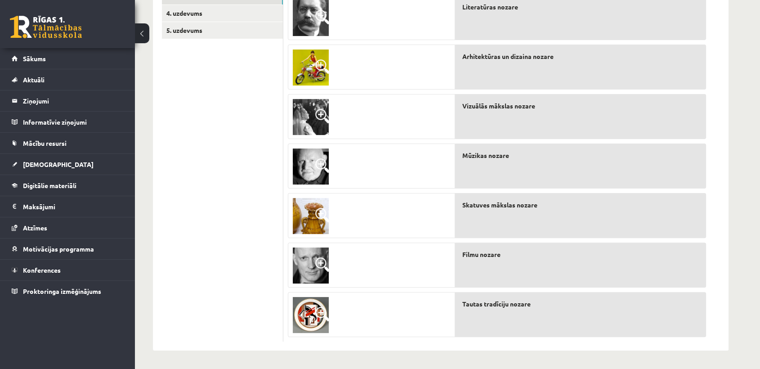
click at [308, 114] on img at bounding box center [311, 117] width 36 height 36
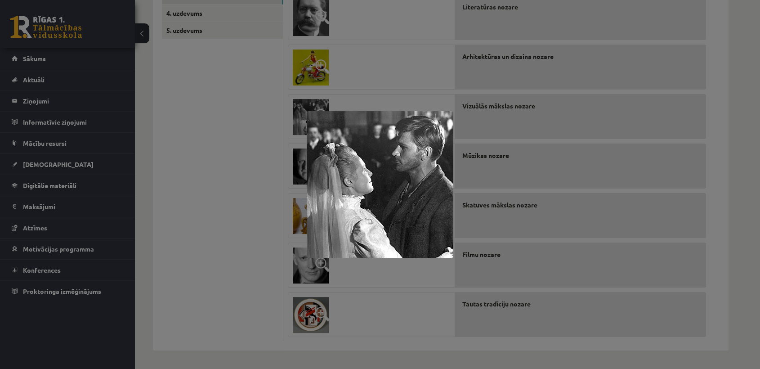
click at [242, 174] on div at bounding box center [380, 184] width 760 height 369
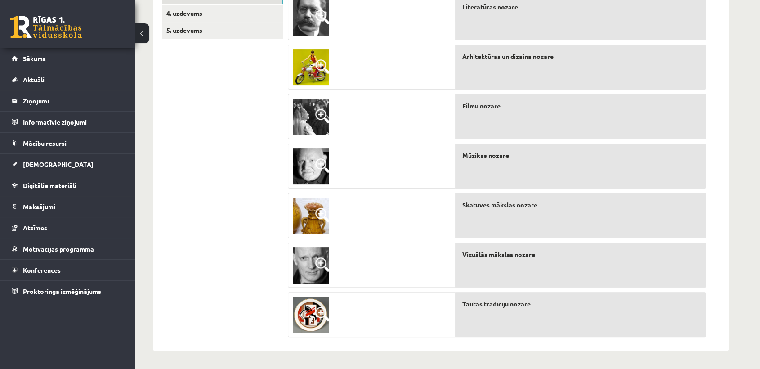
click at [316, 165] on span at bounding box center [322, 165] width 14 height 14
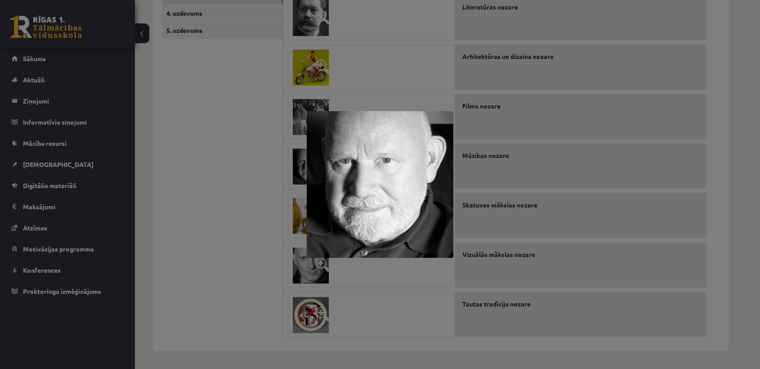
click at [217, 256] on div at bounding box center [380, 184] width 760 height 369
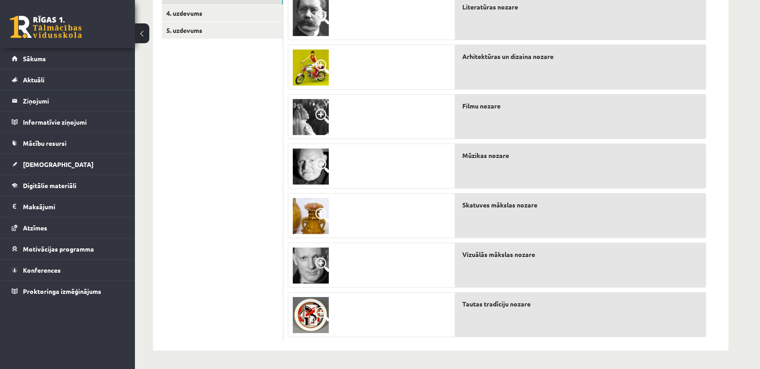
click at [293, 230] on img at bounding box center [311, 216] width 36 height 36
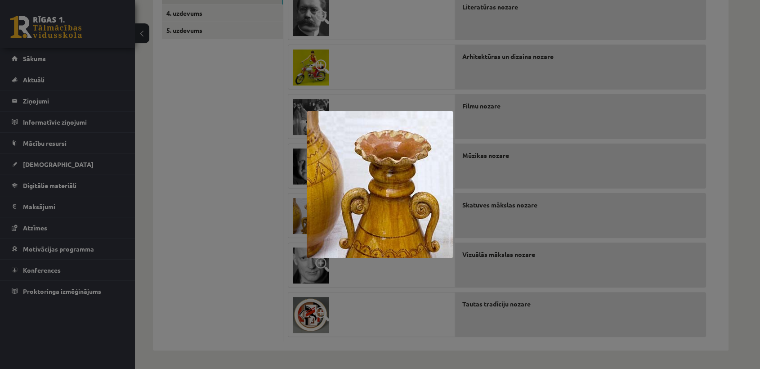
click at [225, 249] on div at bounding box center [380, 184] width 760 height 369
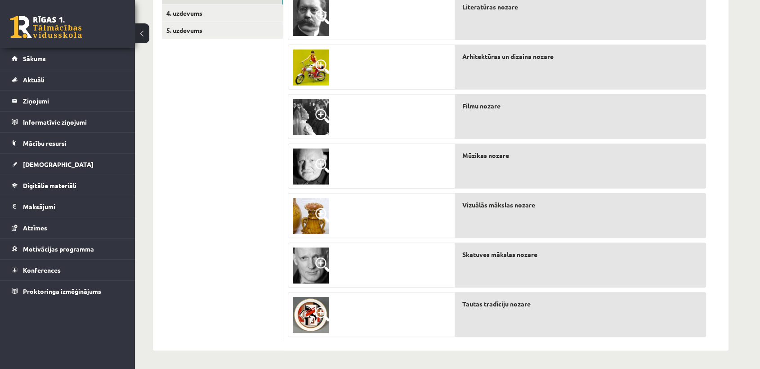
click at [320, 268] on span at bounding box center [322, 264] width 14 height 14
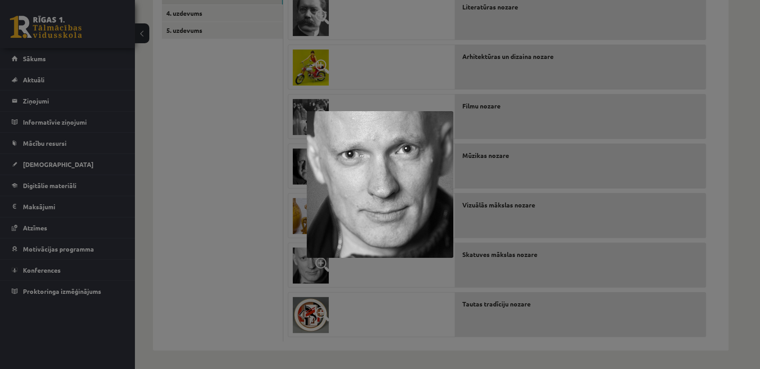
click at [245, 302] on div at bounding box center [380, 184] width 760 height 369
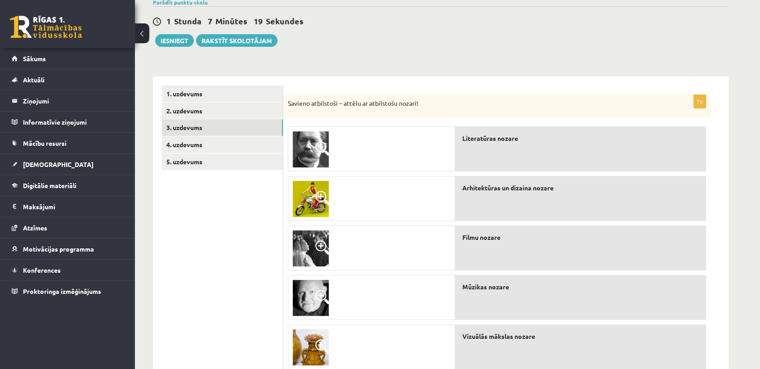
scroll to position [76, 0]
click at [252, 148] on link "4. uzdevums" at bounding box center [222, 145] width 121 height 17
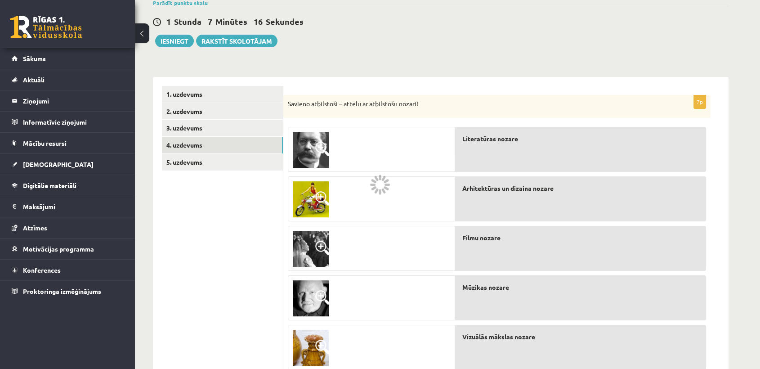
scroll to position [0, 0]
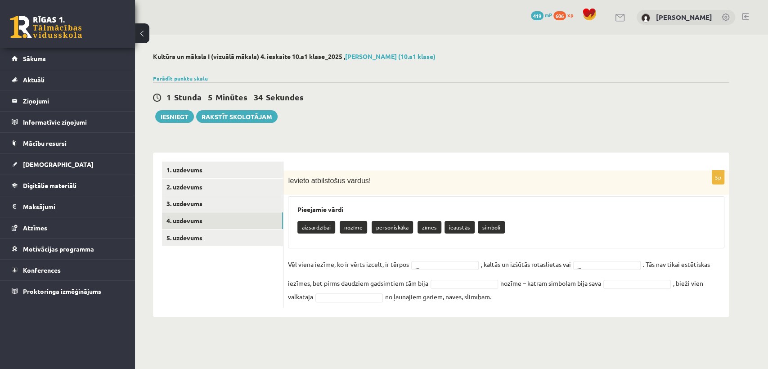
drag, startPoint x: 287, startPoint y: 177, endPoint x: 634, endPoint y: 309, distance: 370.8
click at [634, 309] on div "5p Ievieto atbilstošus vārdus! Pieejamie vārdi aizsardzībai nozīme personiskāka…" at bounding box center [505, 234] width 445 height 164
click at [543, 143] on div "Kultūra un māksla I (vizuālā māksla) 4. ieskaite 10.a1 klase_2025 , Zenta Vikto…" at bounding box center [441, 185] width 612 height 300
click at [483, 277] on fieldset "Vēl viena iezīme, ko ir vērts izcelt, ir tērpos zīmes ***** , kaltās un izšūtās…" at bounding box center [506, 280] width 436 height 46
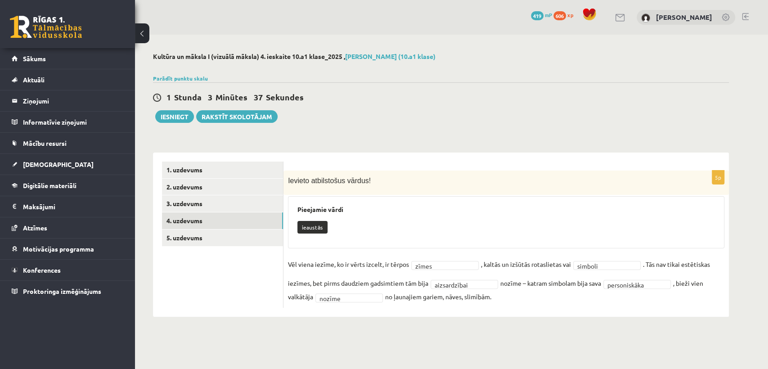
drag, startPoint x: 315, startPoint y: 217, endPoint x: 515, endPoint y: 309, distance: 219.4
click at [515, 309] on div "**********" at bounding box center [505, 234] width 445 height 164
drag, startPoint x: 411, startPoint y: 262, endPoint x: 418, endPoint y: 262, distance: 7.2
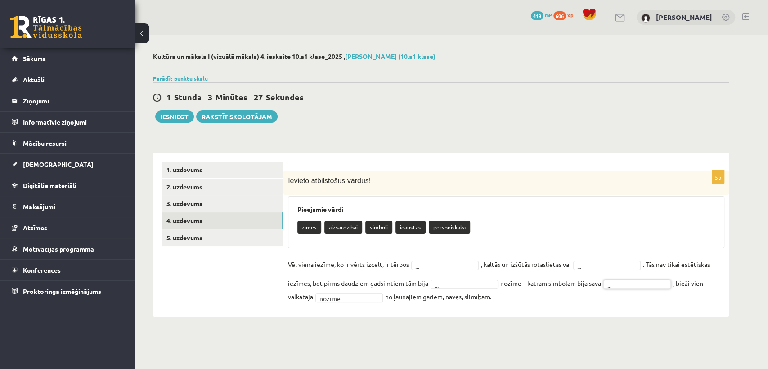
click at [342, 305] on div "5p Ievieto atbilstošus vārdus! Pieejamie vārdi zīmes aizsardzībai simboli ieaus…" at bounding box center [505, 238] width 445 height 137
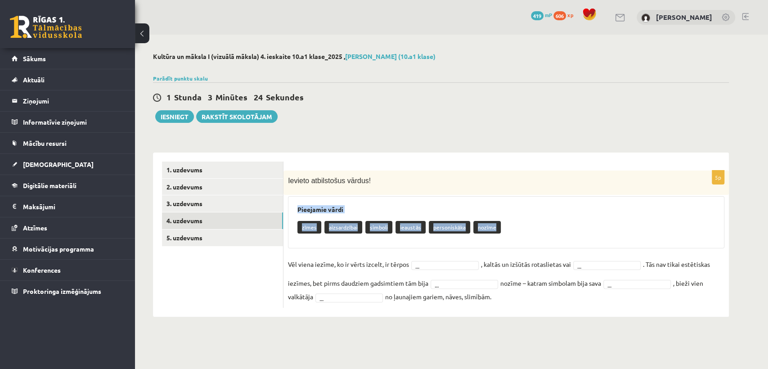
drag, startPoint x: 292, startPoint y: 206, endPoint x: 500, endPoint y: 224, distance: 208.1
click at [500, 224] on div "Pieejamie vārdi zīmes aizsardzībai simboli ieaustās personiskāka nozīme" at bounding box center [506, 222] width 436 height 52
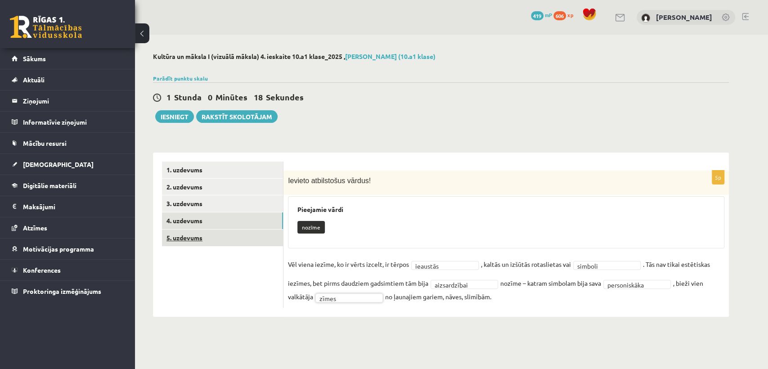
click at [250, 244] on link "5. uzdevums" at bounding box center [222, 237] width 121 height 17
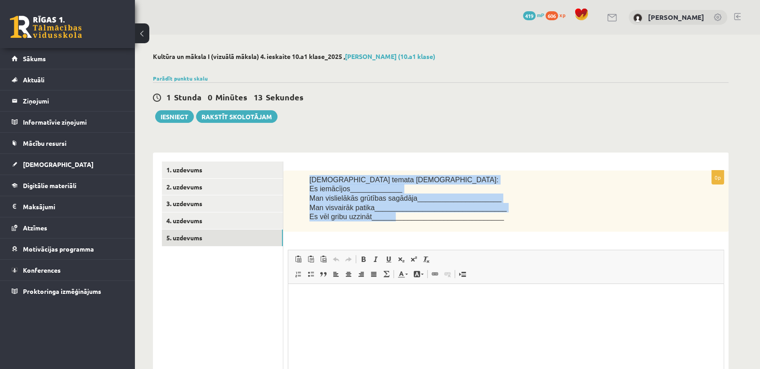
drag, startPoint x: 306, startPoint y: 179, endPoint x: 385, endPoint y: 222, distance: 89.6
click at [385, 222] on div "Šī temata ietvaros: Es iemācījos_____________ Man vislielākās grūtības sagādāja…" at bounding box center [505, 200] width 445 height 61
click at [412, 145] on div "**********" at bounding box center [441, 294] width 576 height 302
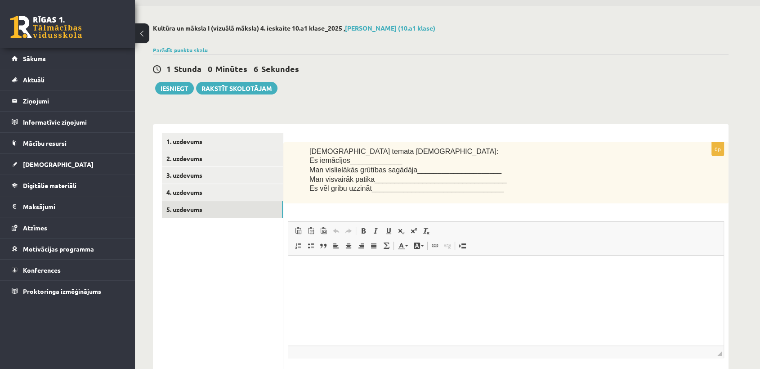
scroll to position [29, 0]
click at [321, 282] on html at bounding box center [505, 268] width 435 height 27
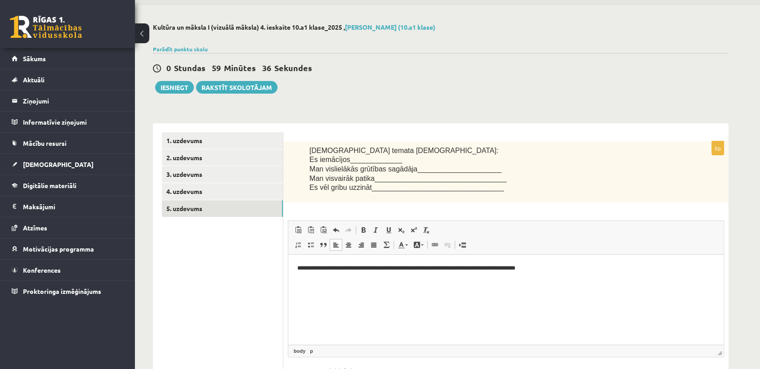
click at [331, 271] on p "**********" at bounding box center [505, 268] width 417 height 9
click at [590, 269] on p "**********" at bounding box center [505, 268] width 417 height 9
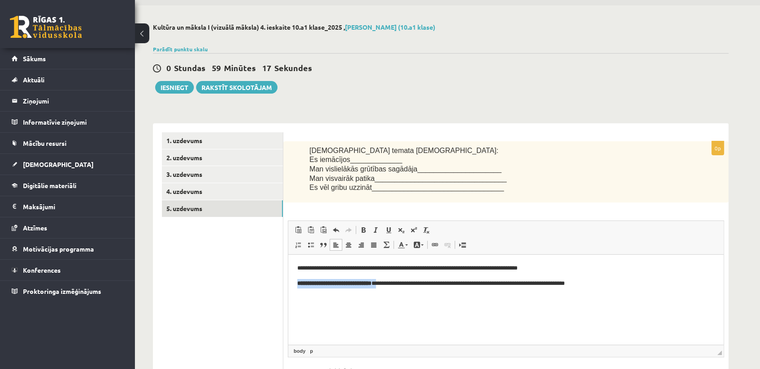
drag, startPoint x: 394, startPoint y: 286, endPoint x: 285, endPoint y: 285, distance: 109.3
click at [288, 285] on html "**********" at bounding box center [505, 276] width 435 height 42
click at [363, 231] on span at bounding box center [363, 229] width 7 height 7
click at [303, 287] on p "**********" at bounding box center [505, 283] width 417 height 9
click at [364, 225] on link "Bold Keyboard shortcut Ctrl+B" at bounding box center [363, 230] width 13 height 12
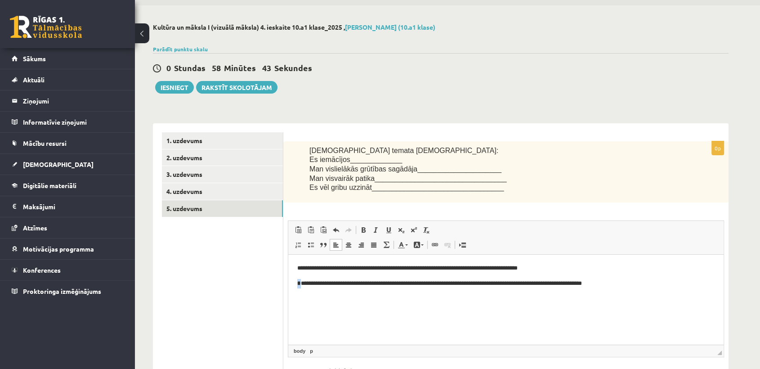
click at [296, 286] on html "**********" at bounding box center [505, 276] width 435 height 42
click at [363, 224] on link "Bold Keyboard shortcut Ctrl+B" at bounding box center [363, 230] width 13 height 12
click at [619, 284] on p "**********" at bounding box center [505, 283] width 417 height 9
click at [357, 300] on p "**********" at bounding box center [505, 298] width 417 height 9
click at [363, 230] on span at bounding box center [363, 229] width 7 height 7
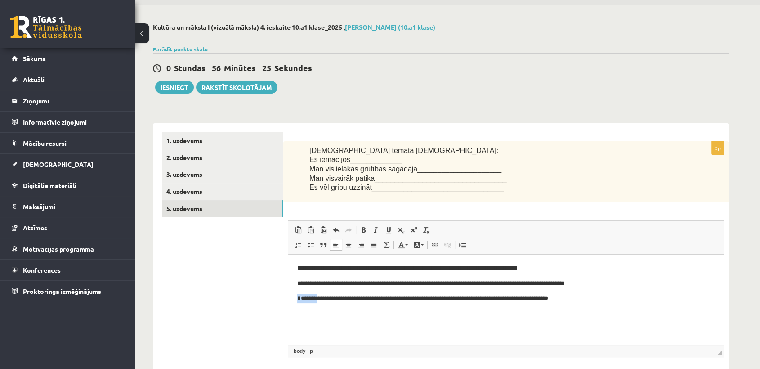
click at [298, 298] on p "**********" at bounding box center [505, 298] width 417 height 9
click at [363, 229] on span at bounding box center [363, 229] width 7 height 7
click at [364, 228] on span at bounding box center [363, 229] width 7 height 7
click at [326, 312] on html "**********" at bounding box center [505, 284] width 435 height 58
click at [298, 299] on p "**********" at bounding box center [505, 298] width 417 height 9
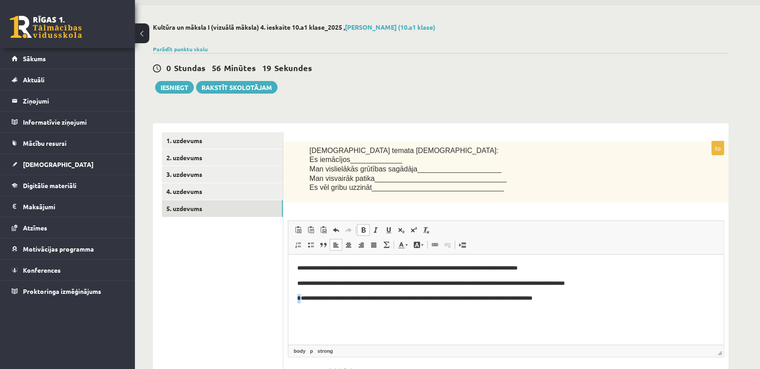
click at [364, 230] on span at bounding box center [363, 229] width 7 height 7
click at [386, 305] on html "**********" at bounding box center [505, 284] width 435 height 58
drag, startPoint x: 302, startPoint y: 300, endPoint x: 296, endPoint y: 300, distance: 6.7
click at [296, 300] on html "**********" at bounding box center [505, 284] width 435 height 58
click at [363, 229] on span at bounding box center [363, 229] width 7 height 7
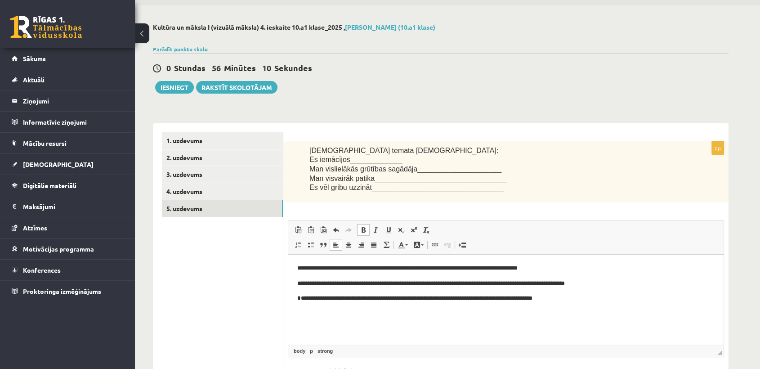
click at [363, 229] on span at bounding box center [363, 229] width 7 height 7
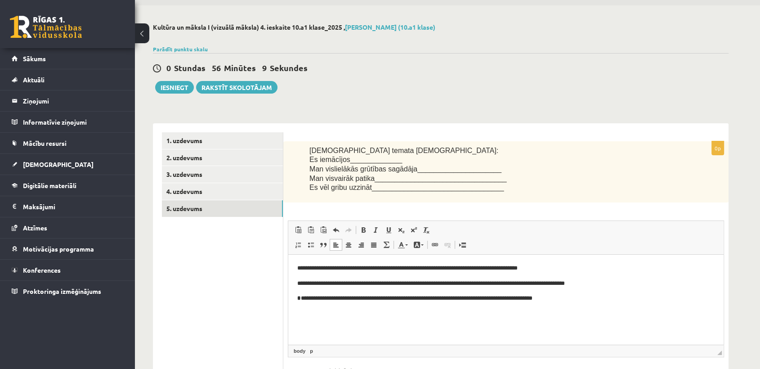
click at [587, 311] on html "**********" at bounding box center [505, 284] width 435 height 58
click at [298, 299] on strong "*" at bounding box center [299, 298] width 4 height 6
drag, startPoint x: 298, startPoint y: 299, endPoint x: 303, endPoint y: 299, distance: 5.4
click at [302, 299] on strong "**" at bounding box center [299, 298] width 4 height 6
click at [361, 230] on span at bounding box center [363, 229] width 7 height 7
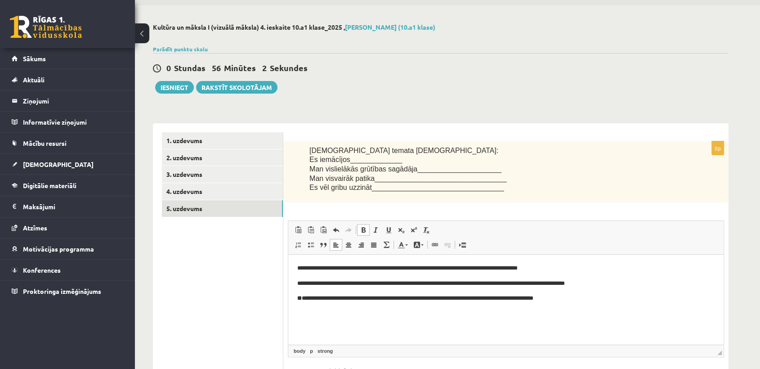
click at [361, 230] on span at bounding box center [363, 229] width 7 height 7
click at [302, 300] on strong "**" at bounding box center [299, 298] width 4 height 6
click at [300, 299] on strong "**" at bounding box center [299, 298] width 4 height 6
click at [367, 223] on span "Editor toolbars Paste Keyboard shortcut Ctrl+V Paste as plain text Keyboard sho…" at bounding box center [505, 238] width 435 height 34
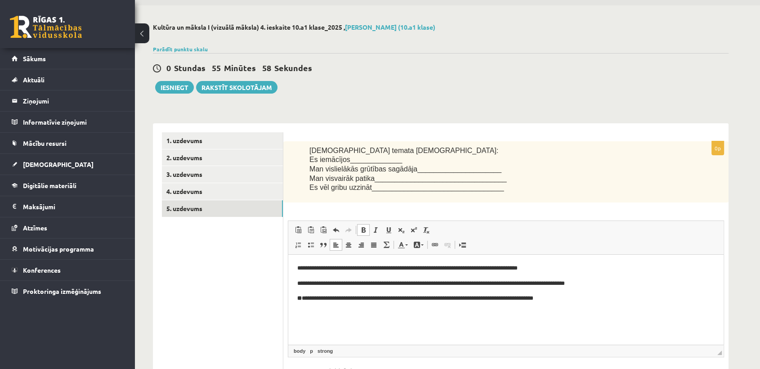
click at [305, 303] on p "**********" at bounding box center [505, 298] width 417 height 9
drag, startPoint x: 305, startPoint y: 300, endPoint x: 300, endPoint y: 300, distance: 4.9
click at [300, 300] on p "**********" at bounding box center [505, 298] width 417 height 9
click at [360, 231] on span at bounding box center [363, 229] width 7 height 7
click at [360, 232] on span at bounding box center [363, 229] width 7 height 7
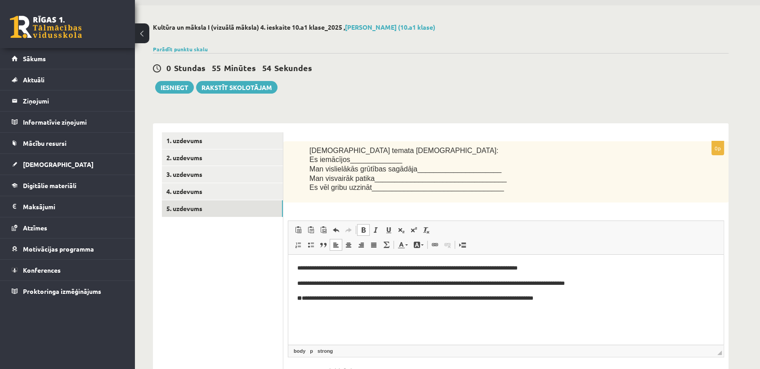
click at [360, 232] on span at bounding box center [363, 229] width 7 height 7
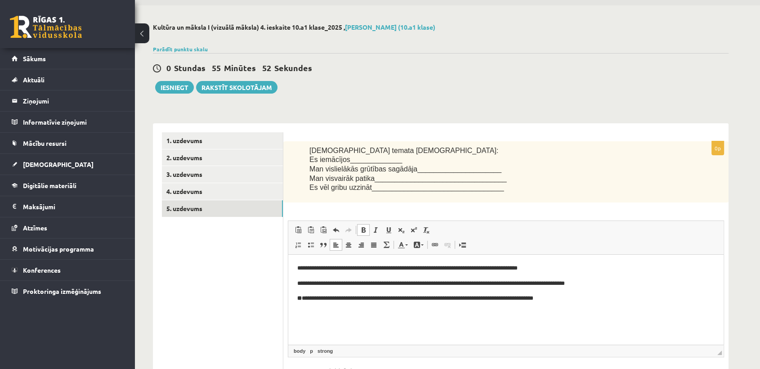
click at [325, 312] on html "**********" at bounding box center [505, 284] width 435 height 58
click at [302, 301] on strong "*" at bounding box center [302, 298] width 0 height 6
click at [583, 300] on p "**********" at bounding box center [505, 298] width 417 height 9
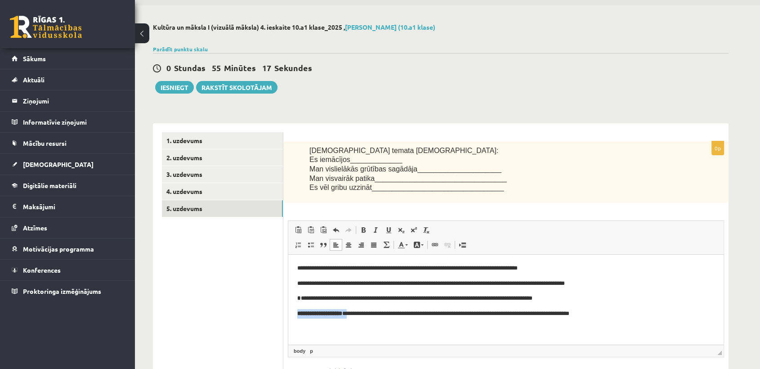
drag, startPoint x: 354, startPoint y: 315, endPoint x: 300, endPoint y: 313, distance: 54.5
click at [299, 314] on p "**********" at bounding box center [505, 313] width 417 height 9
click at [356, 327] on html "**********" at bounding box center [505, 291] width 435 height 73
drag, startPoint x: 351, startPoint y: 314, endPoint x: 299, endPoint y: 314, distance: 52.6
click at [299, 314] on strong "**********" at bounding box center [319, 313] width 45 height 6
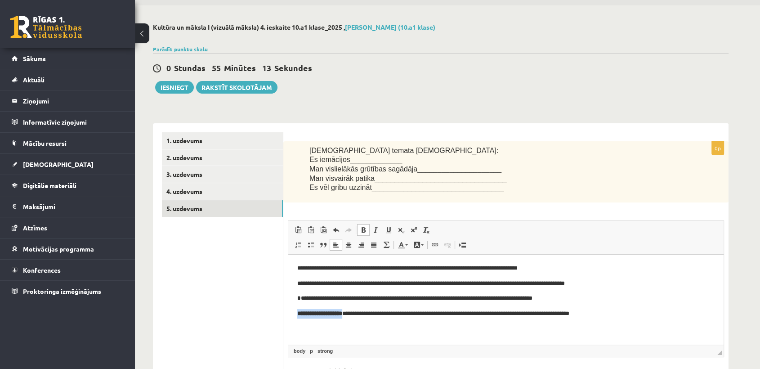
click at [363, 229] on span at bounding box center [363, 229] width 7 height 7
click at [363, 230] on span at bounding box center [363, 229] width 7 height 7
click at [693, 326] on html "**********" at bounding box center [505, 291] width 435 height 73
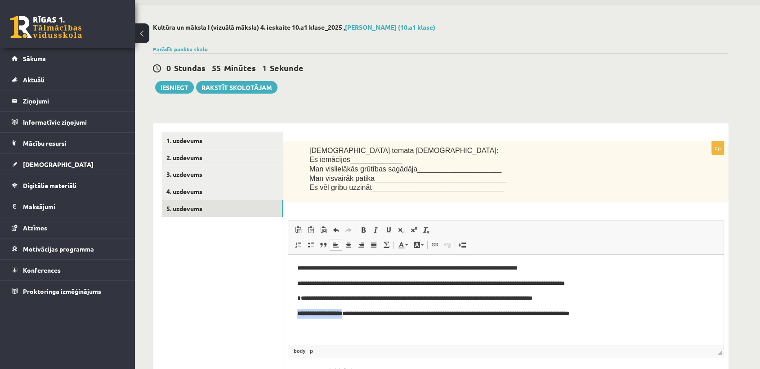
drag, startPoint x: 299, startPoint y: 315, endPoint x: 351, endPoint y: 316, distance: 52.6
click at [342, 316] on strong "**********" at bounding box center [319, 313] width 45 height 6
click at [363, 228] on span at bounding box center [363, 229] width 7 height 7
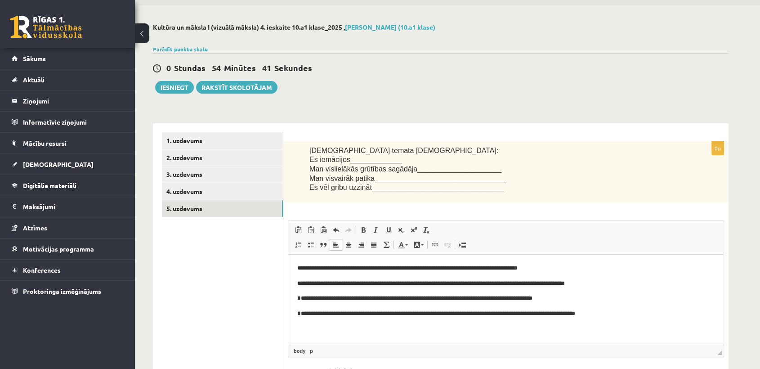
click at [300, 315] on p "**********" at bounding box center [505, 313] width 417 height 9
click at [619, 312] on p "**********" at bounding box center [505, 313] width 417 height 9
click at [560, 300] on p "**********" at bounding box center [505, 298] width 417 height 9
click at [303, 299] on p "**********" at bounding box center [505, 298] width 417 height 9
click at [365, 224] on link "Bold Keyboard shortcut Ctrl+B" at bounding box center [363, 230] width 13 height 12
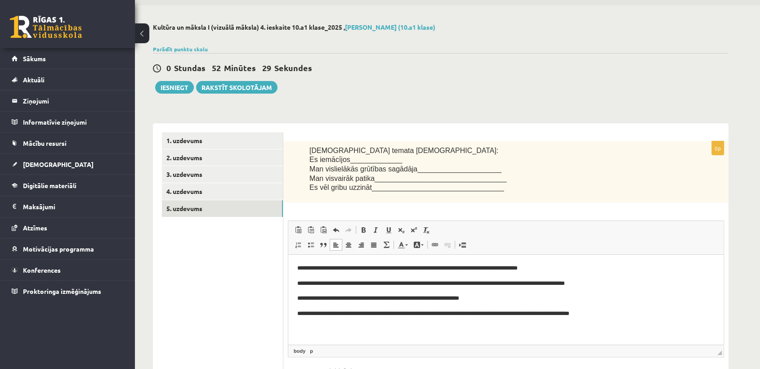
click at [627, 316] on p "**********" at bounding box center [505, 313] width 417 height 9
click at [298, 282] on p "**********" at bounding box center [505, 283] width 417 height 9
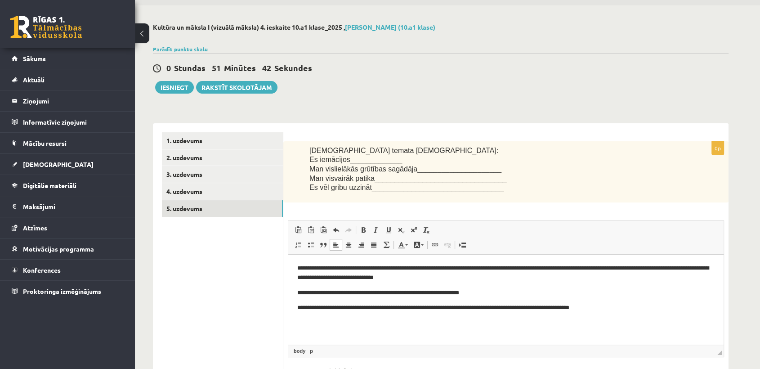
click at [297, 295] on p "**********" at bounding box center [505, 292] width 417 height 9
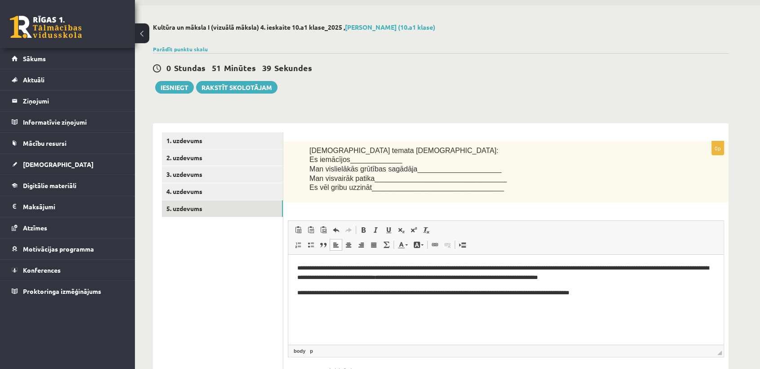
click at [297, 295] on p "**********" at bounding box center [505, 292] width 417 height 9
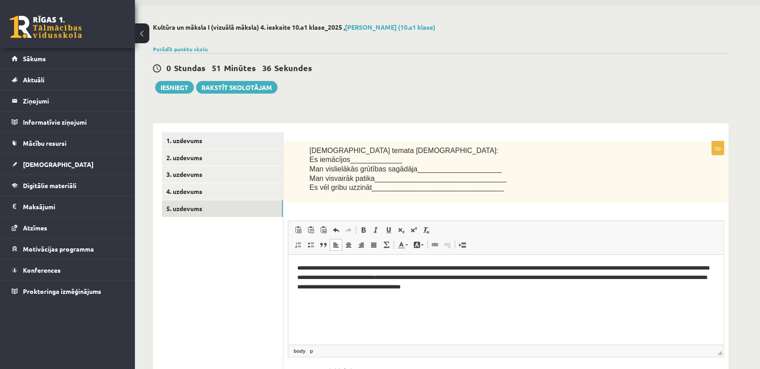
click at [576, 291] on p "**********" at bounding box center [505, 278] width 417 height 28
click at [226, 143] on link "1. uzdevums" at bounding box center [222, 140] width 121 height 17
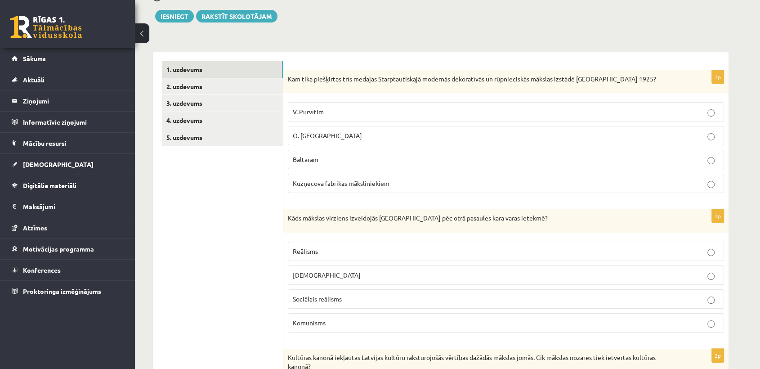
scroll to position [0, 0]
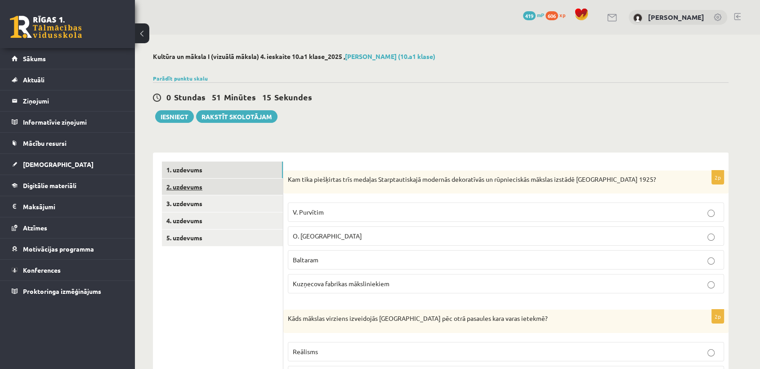
click at [235, 190] on link "2. uzdevums" at bounding box center [222, 187] width 121 height 17
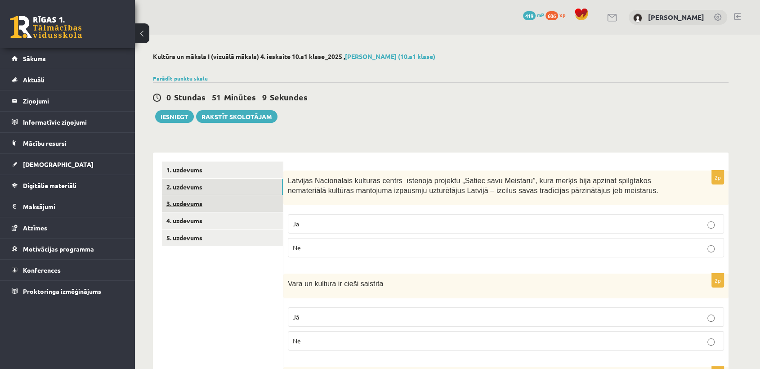
click at [240, 202] on link "3. uzdevums" at bounding box center [222, 203] width 121 height 17
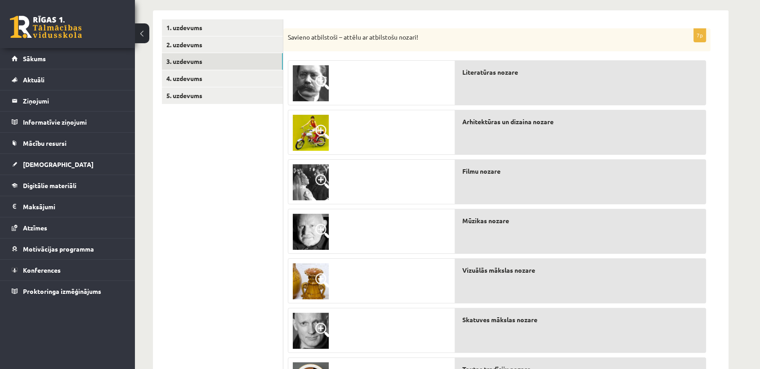
scroll to position [208, 0]
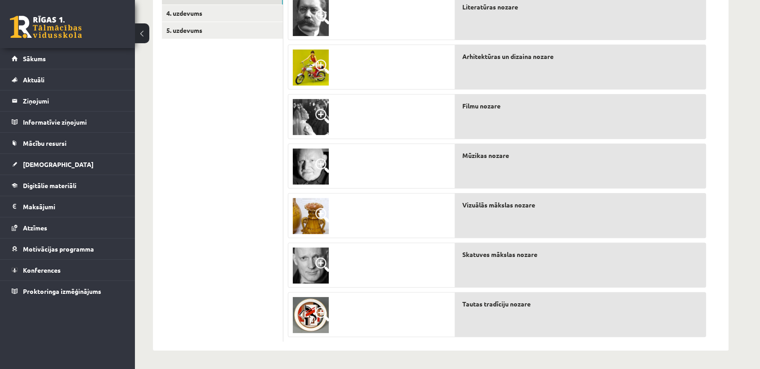
click at [300, 307] on img at bounding box center [311, 315] width 36 height 36
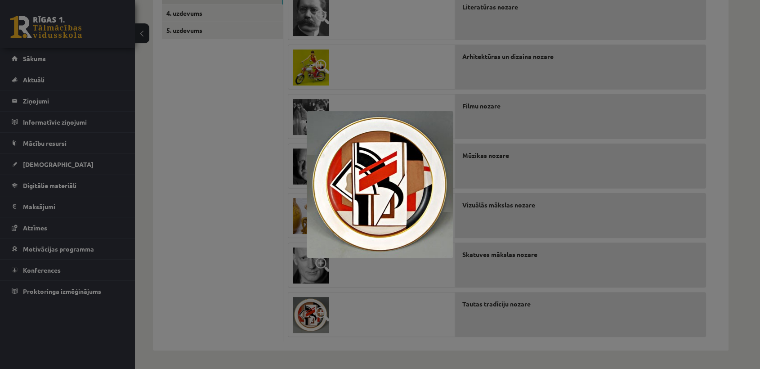
click at [216, 291] on div at bounding box center [380, 184] width 760 height 369
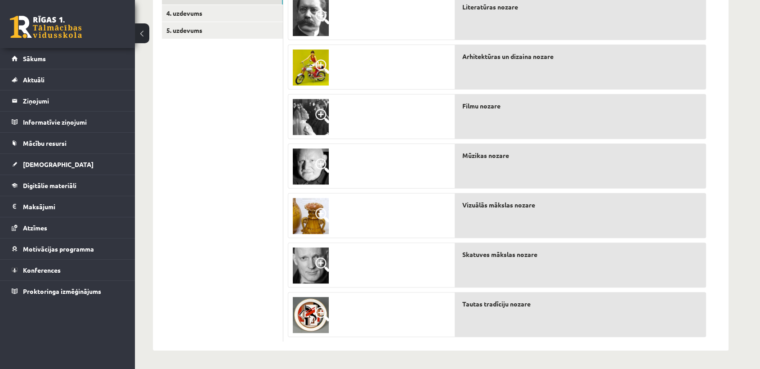
scroll to position [0, 0]
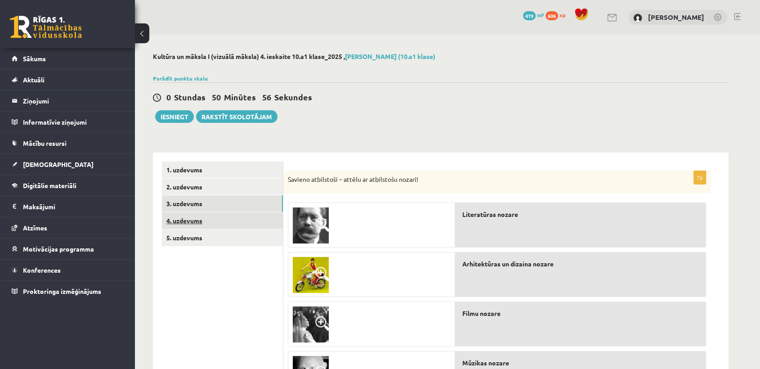
click at [222, 224] on link "4. uzdevums" at bounding box center [222, 220] width 121 height 17
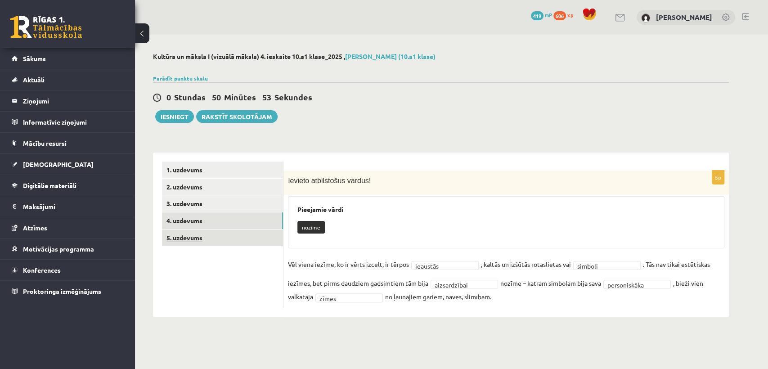
click at [216, 239] on link "5. uzdevums" at bounding box center [222, 237] width 121 height 17
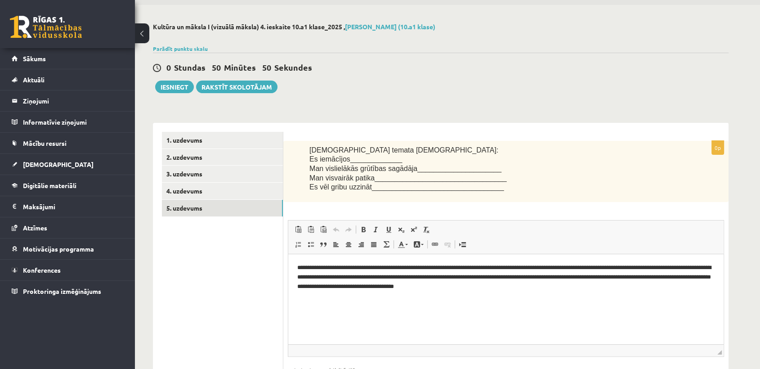
scroll to position [34, 0]
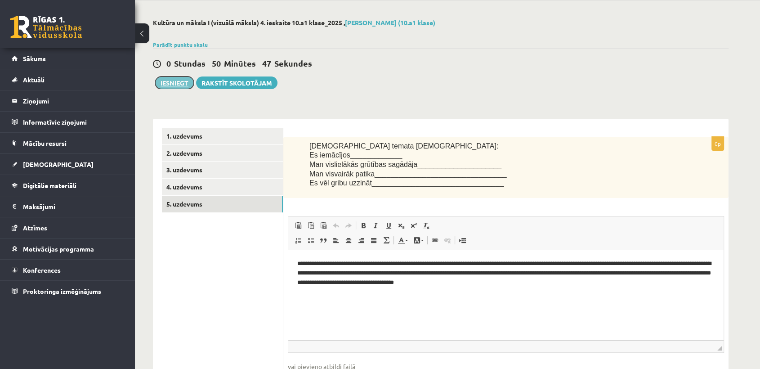
click at [163, 87] on button "Iesniegt" at bounding box center [174, 82] width 39 height 13
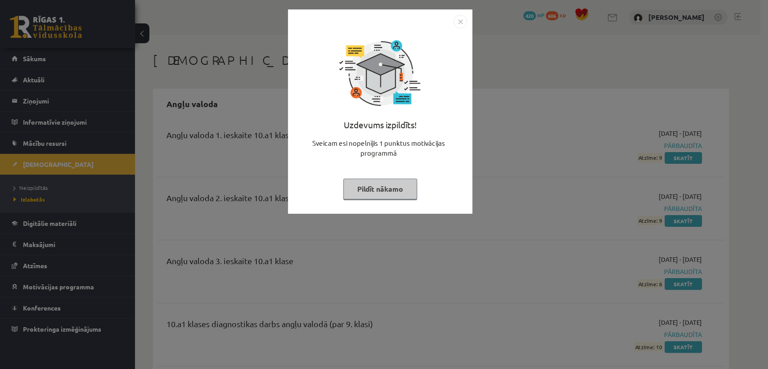
click at [374, 193] on button "Pildīt nākamo" at bounding box center [380, 189] width 74 height 21
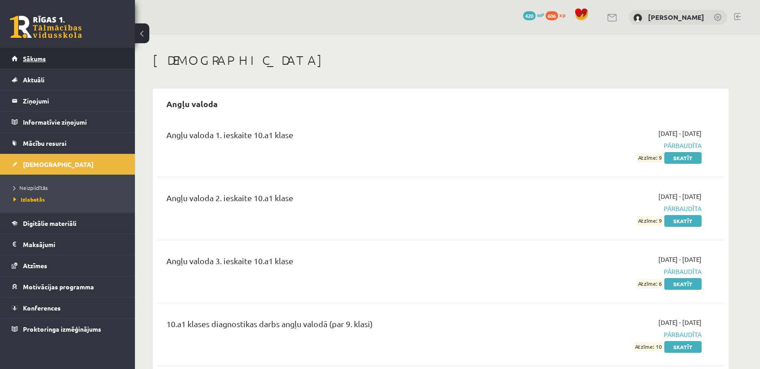
click at [74, 61] on link "Sākums" at bounding box center [68, 58] width 112 height 21
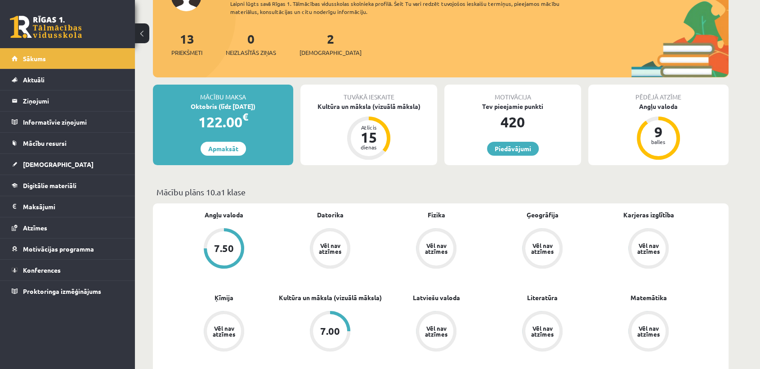
scroll to position [115, 0]
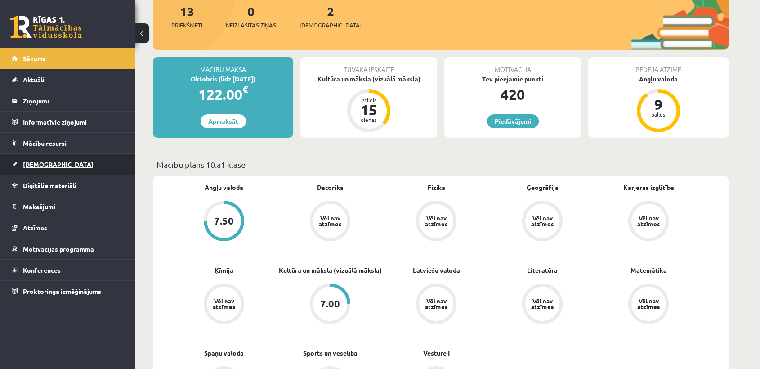
click at [100, 165] on link "[DEMOGRAPHIC_DATA]" at bounding box center [68, 164] width 112 height 21
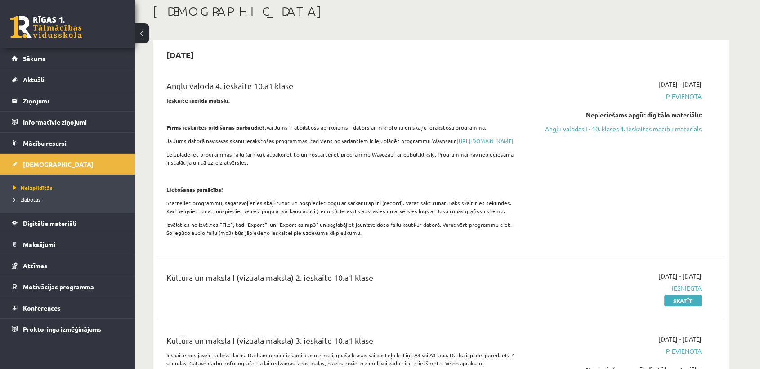
scroll to position [48, 0]
click at [64, 137] on link "Mācību resursi" at bounding box center [68, 143] width 112 height 21
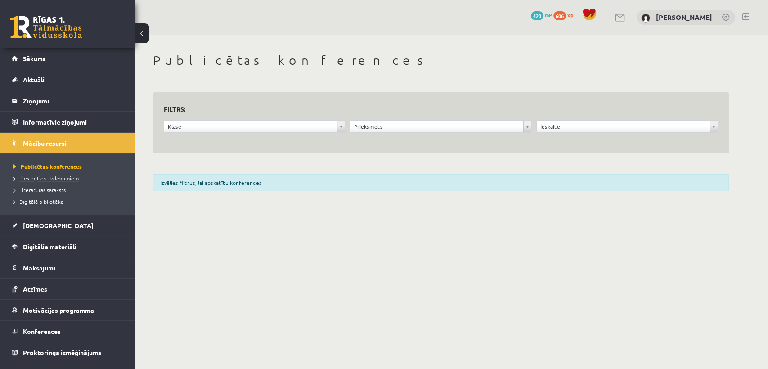
click at [70, 180] on span "Pieslēgties Uzdevumiem" at bounding box center [45, 178] width 65 height 7
click at [34, 224] on span "[DEMOGRAPHIC_DATA]" at bounding box center [58, 225] width 71 height 8
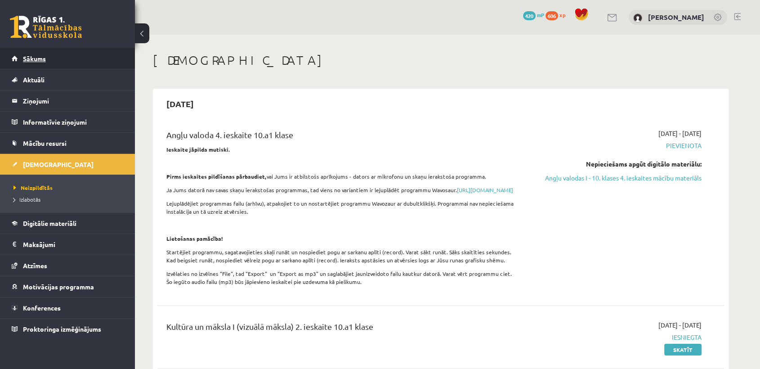
click at [117, 64] on link "Sākums" at bounding box center [68, 58] width 112 height 21
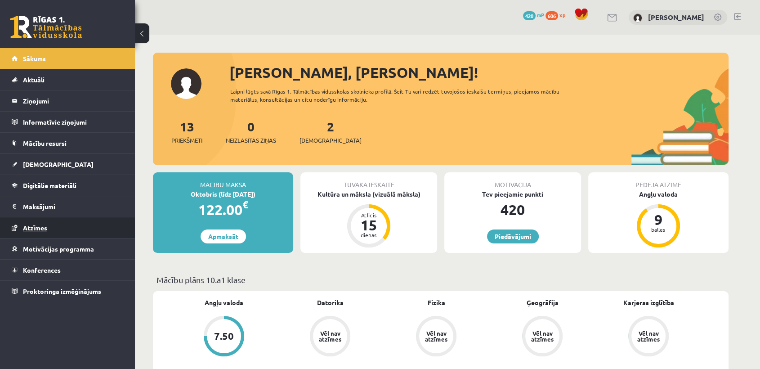
click at [46, 228] on span "Atzīmes" at bounding box center [35, 228] width 24 height 8
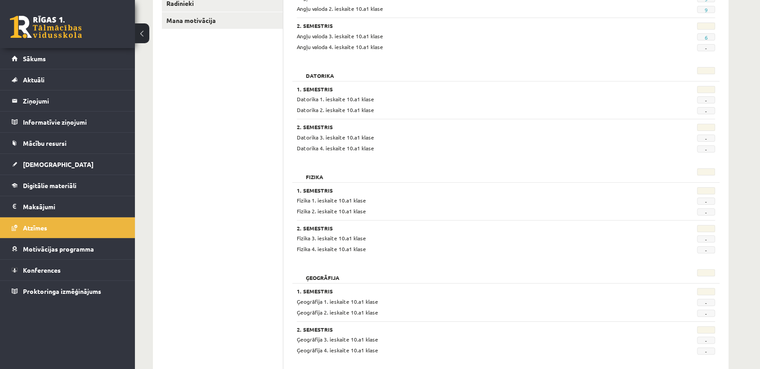
scroll to position [176, 0]
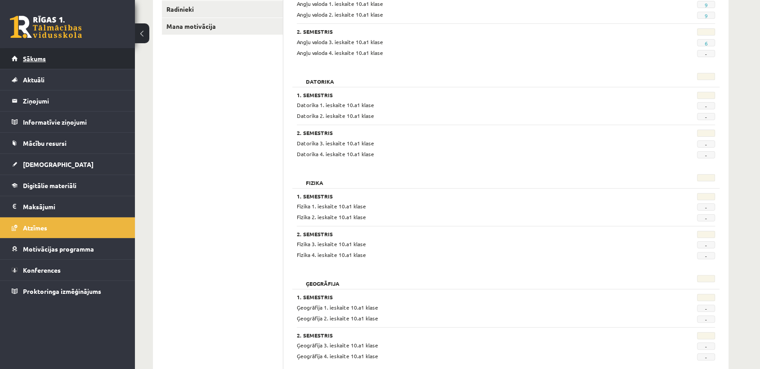
click at [45, 55] on span "Sākums" at bounding box center [34, 58] width 23 height 8
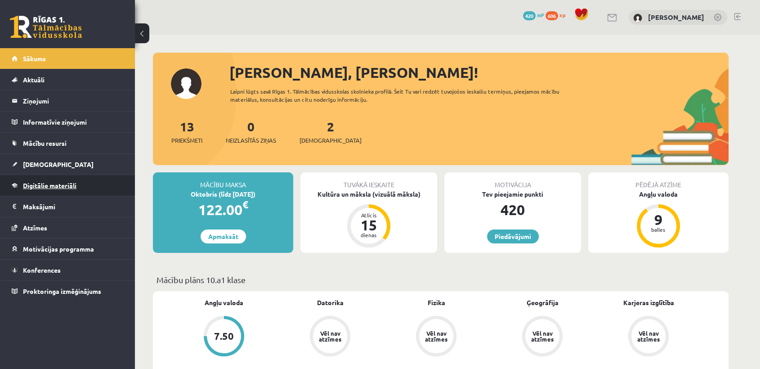
click at [106, 178] on link "Digitālie materiāli" at bounding box center [68, 185] width 112 height 21
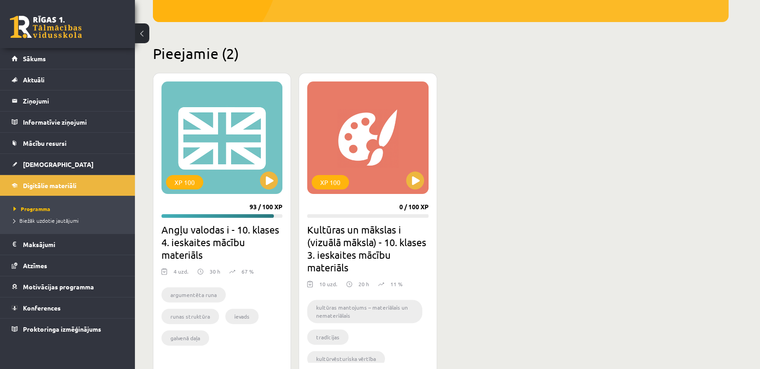
scroll to position [184, 0]
click at [274, 182] on button at bounding box center [269, 180] width 18 height 18
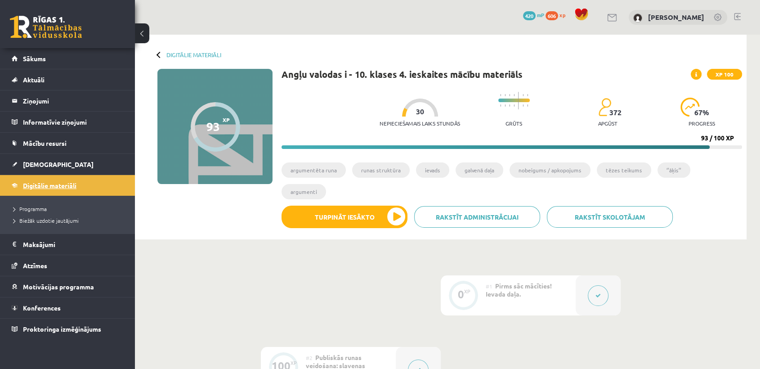
click at [55, 192] on link "Digitālie materiāli" at bounding box center [68, 185] width 112 height 21
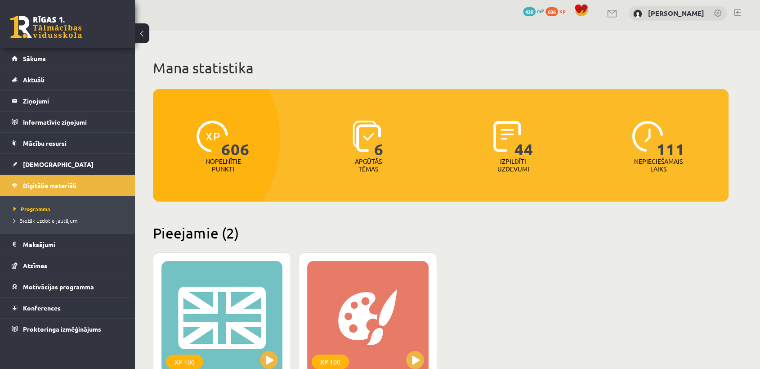
scroll to position [88, 0]
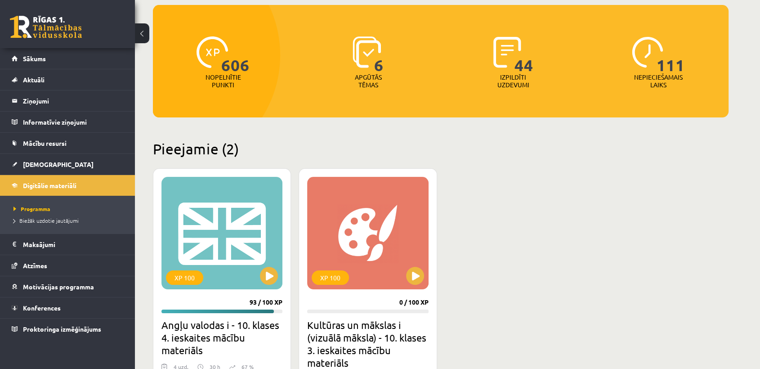
click at [434, 285] on div "XP 100 0 / 100 XP Kultūras un mākslas i (vizuālā māksla) - 10. klases 3. ieskai…" at bounding box center [368, 319] width 138 height 303
click at [415, 276] on button at bounding box center [415, 276] width 18 height 18
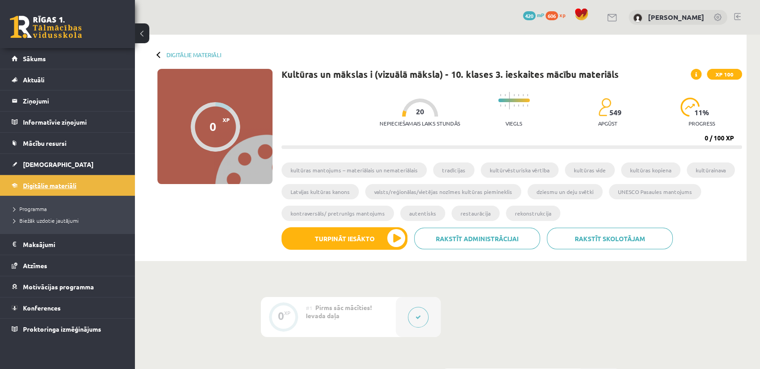
click at [61, 186] on span "Digitālie materiāli" at bounding box center [50, 185] width 54 height 8
